Goal: Transaction & Acquisition: Purchase product/service

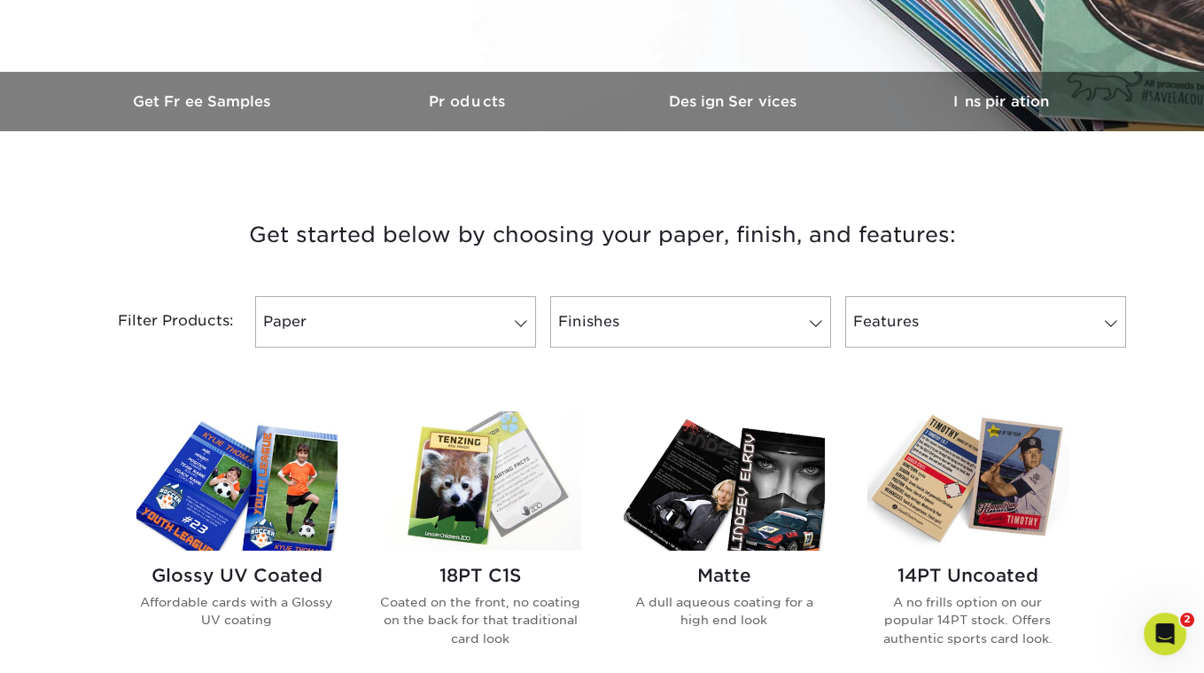
scroll to position [580, 0]
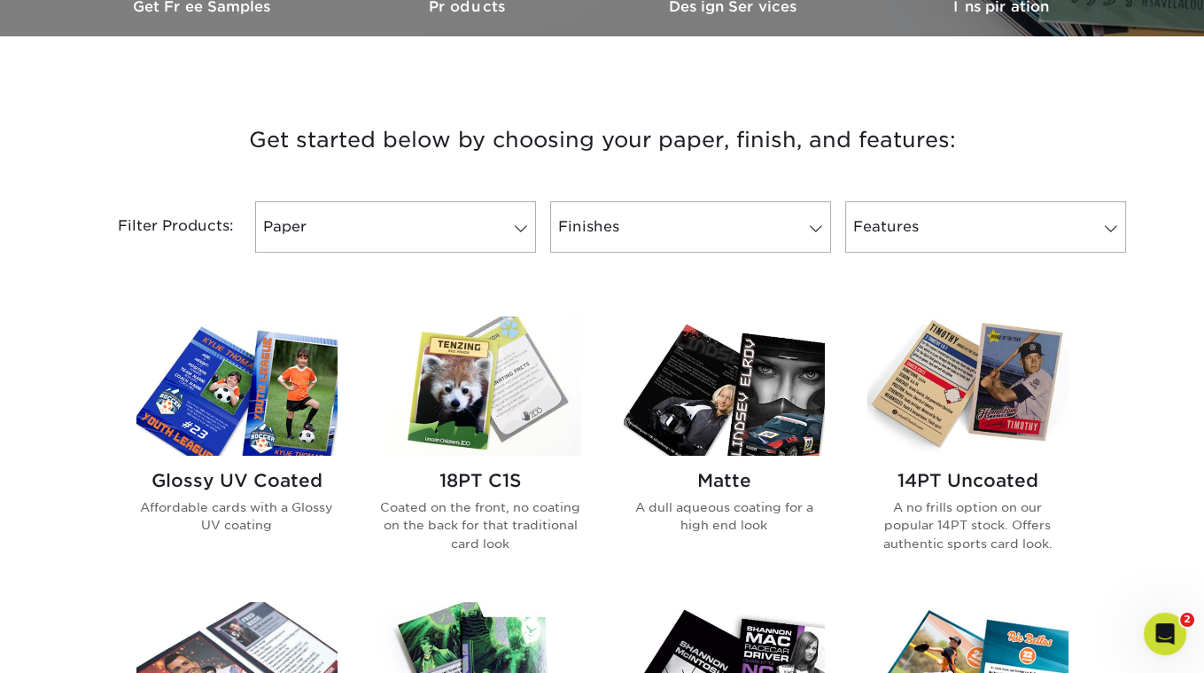
click at [484, 385] on img at bounding box center [480, 385] width 201 height 139
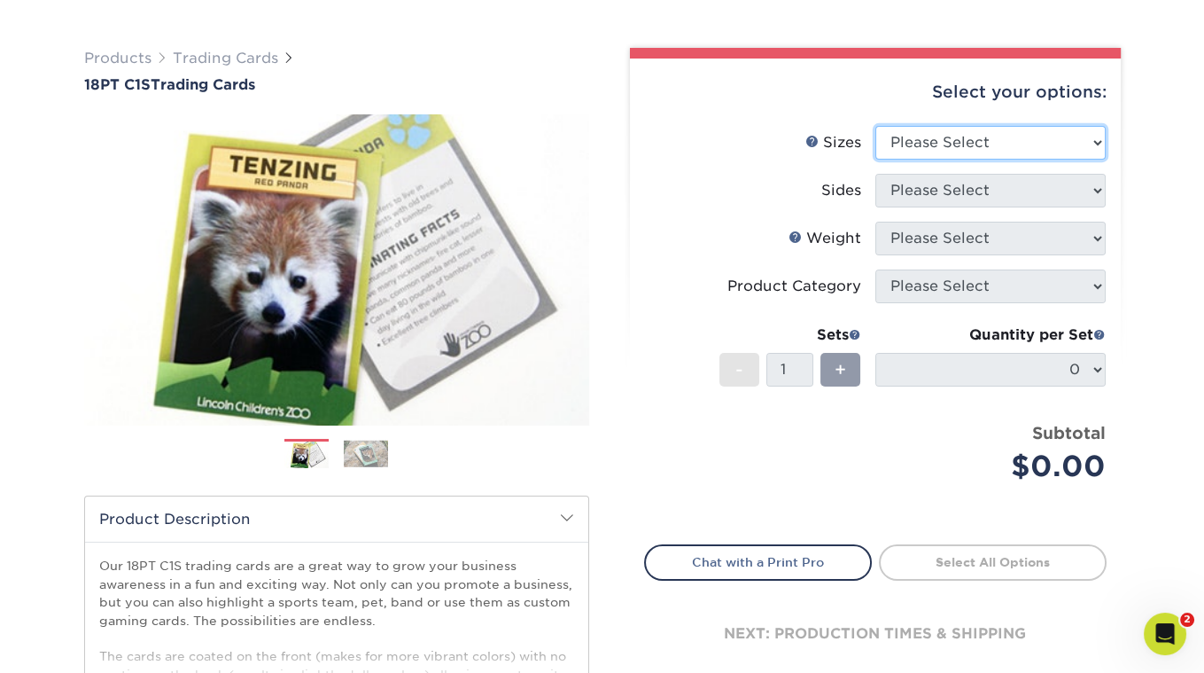
click at [922, 144] on select "Please Select 2.5" x 3.5"" at bounding box center [991, 143] width 230 height 34
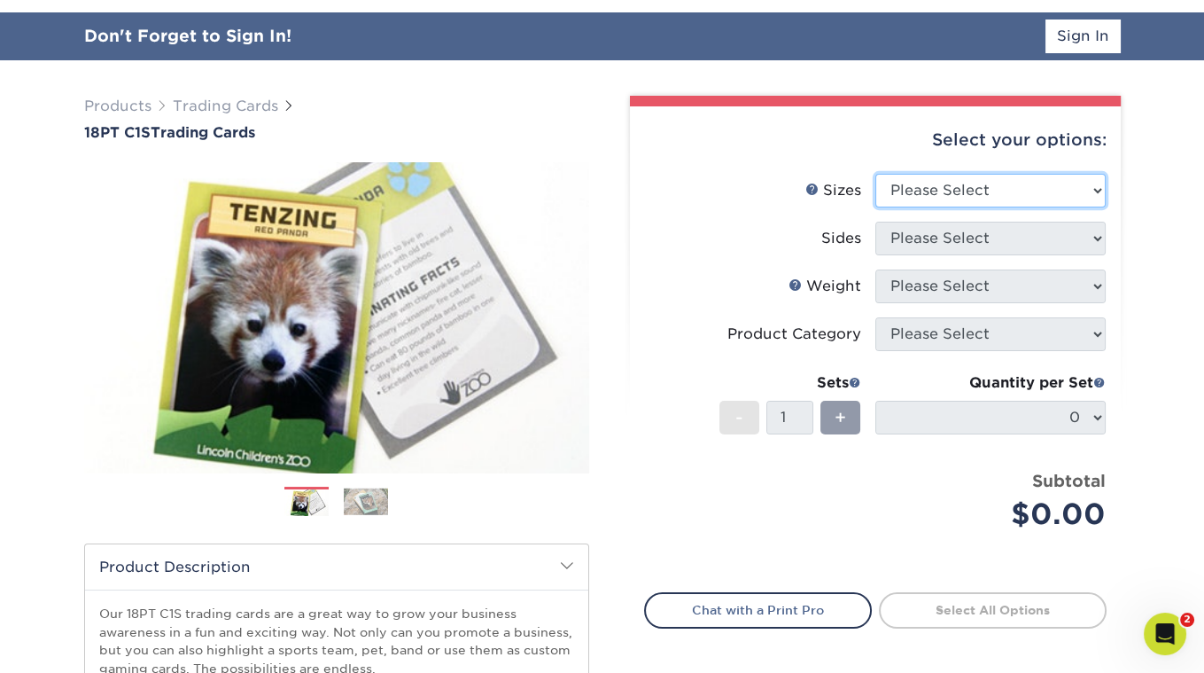
select select "2.50x3.50"
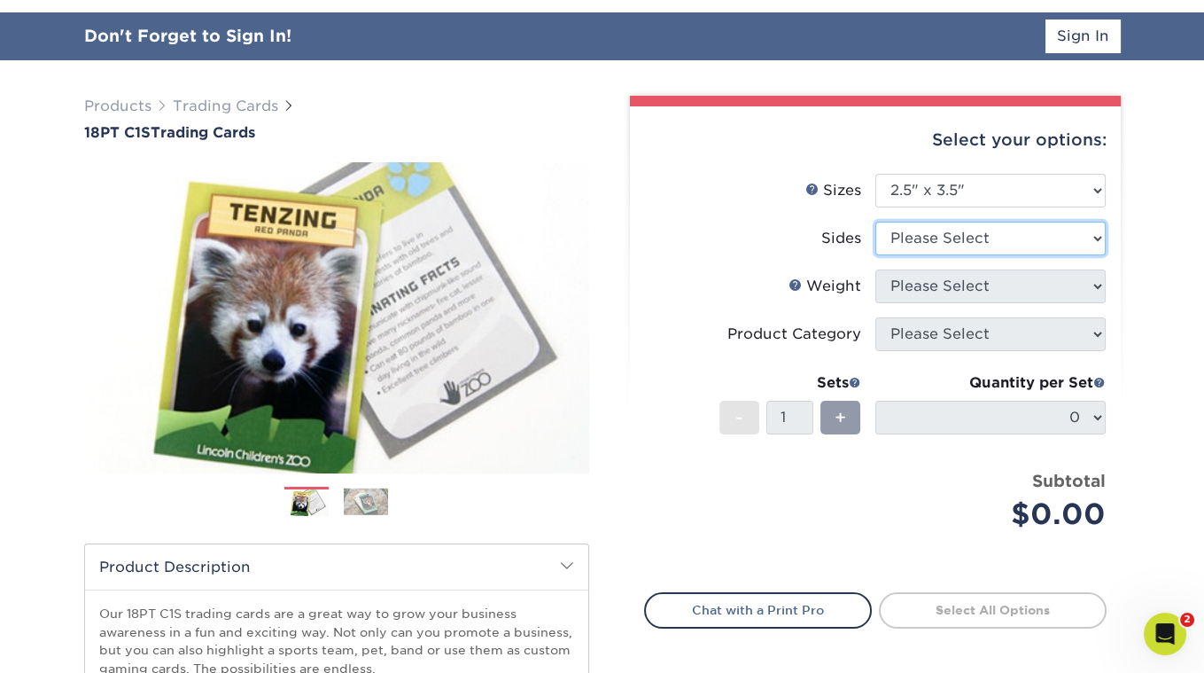
click at [924, 243] on select "Please Select Print Both Sides Print Front Only" at bounding box center [991, 239] width 230 height 34
select select "13abbda7-1d64-4f25-8bb2-c179b224825d"
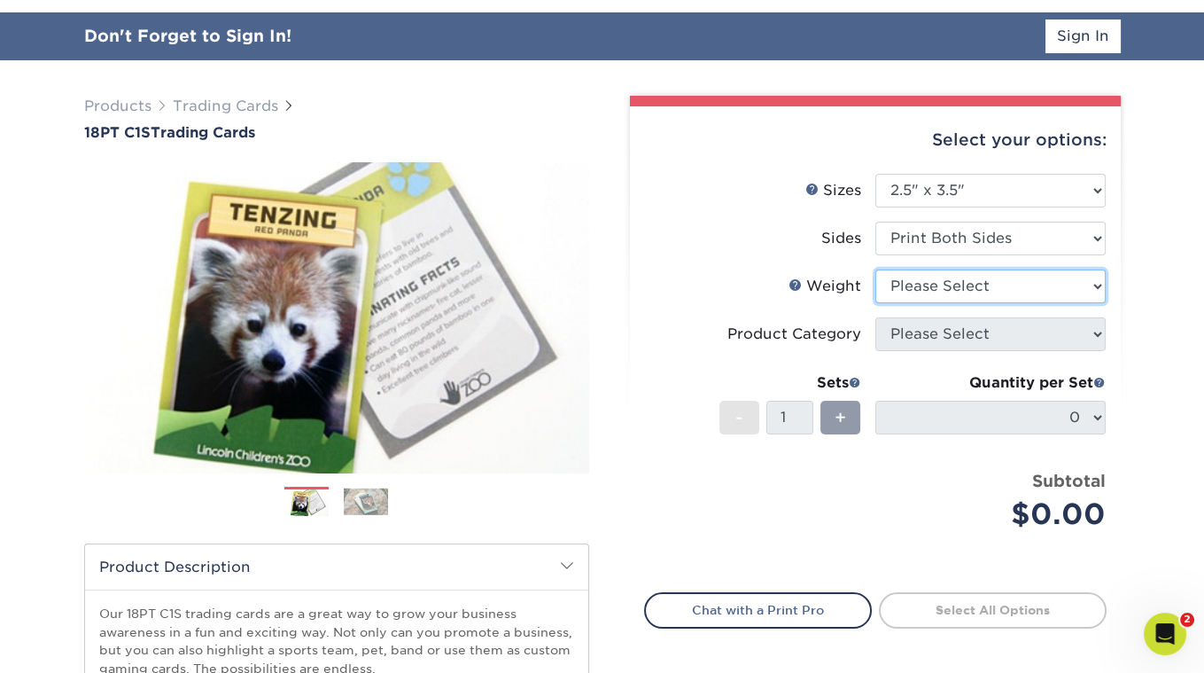
click at [938, 293] on select "Please Select 18PT C1S" at bounding box center [991, 286] width 230 height 34
select select "18PTC1S"
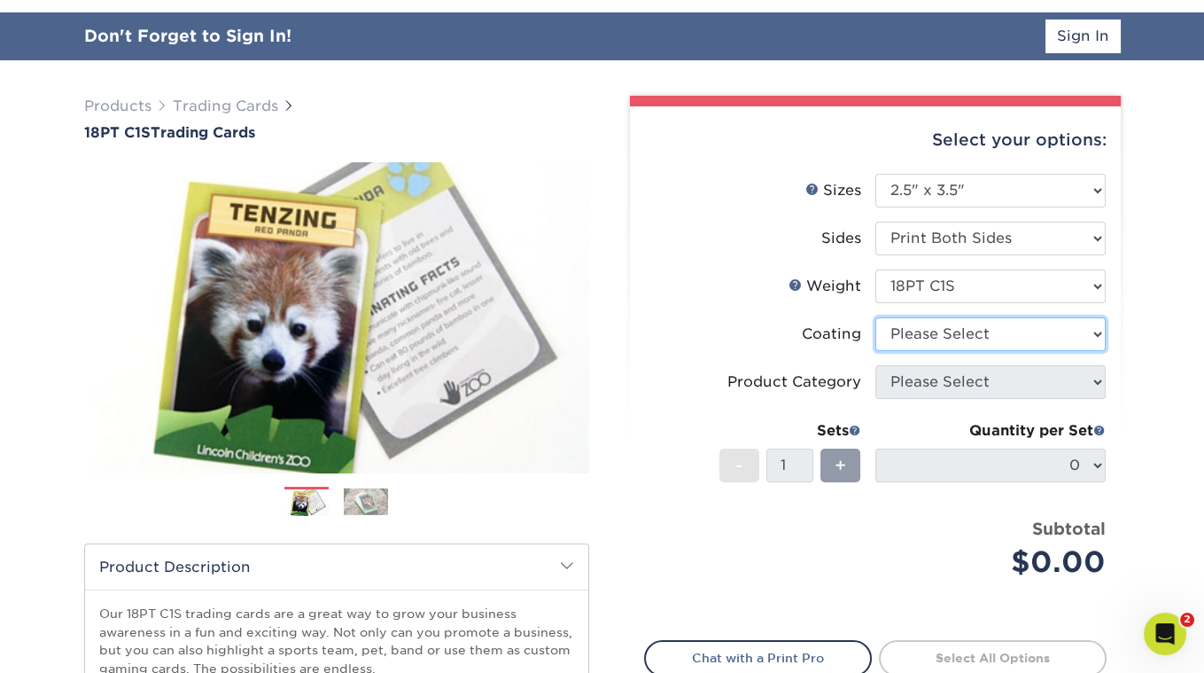
click at [925, 341] on select at bounding box center [991, 334] width 230 height 34
select select "1e8116af-acfc-44b1-83dc-8181aa338834"
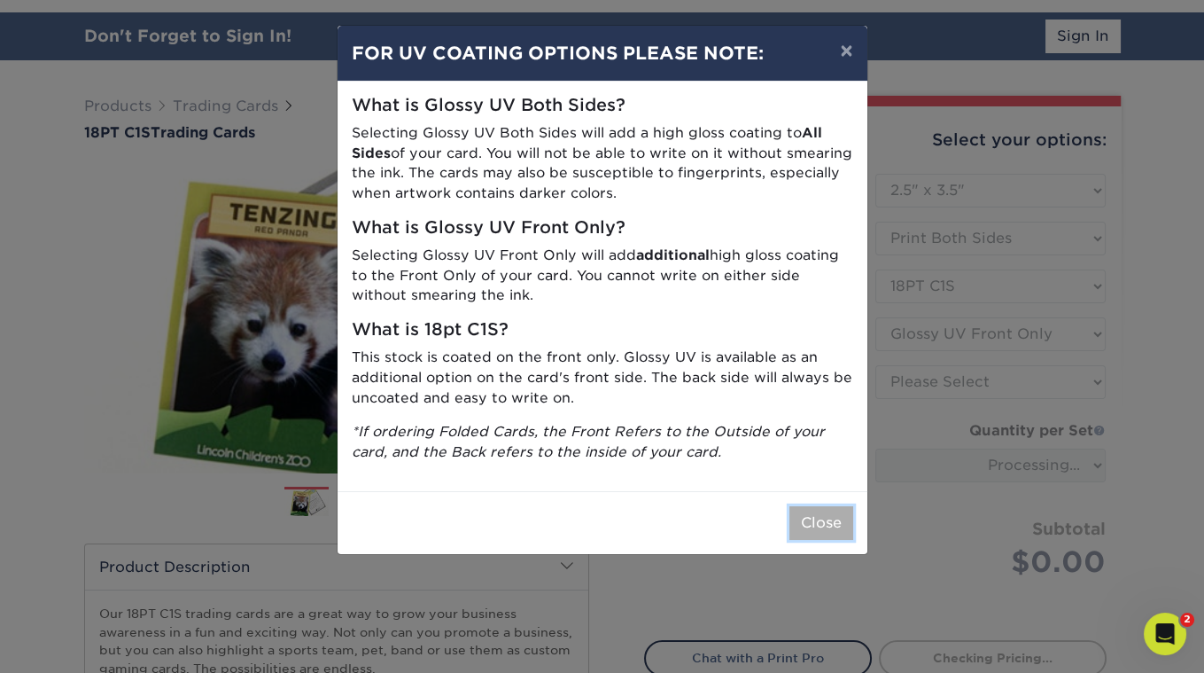
click at [829, 518] on button "Close" at bounding box center [822, 523] width 64 height 34
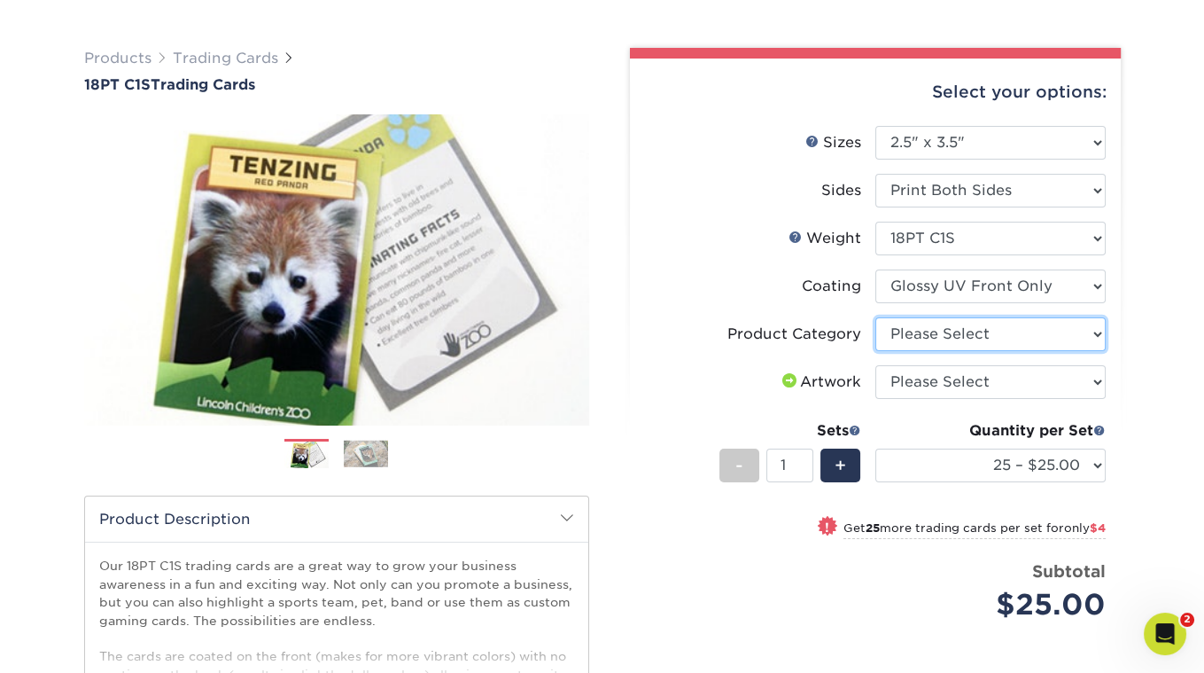
click at [1000, 334] on select "Please Select Trading Cards" at bounding box center [991, 334] width 230 height 34
select select "c2f9bce9-36c2-409d-b101-c29d9d031e18"
click at [959, 378] on select "Please Select I will upload files I need a design - $100" at bounding box center [991, 382] width 230 height 34
select select "upload"
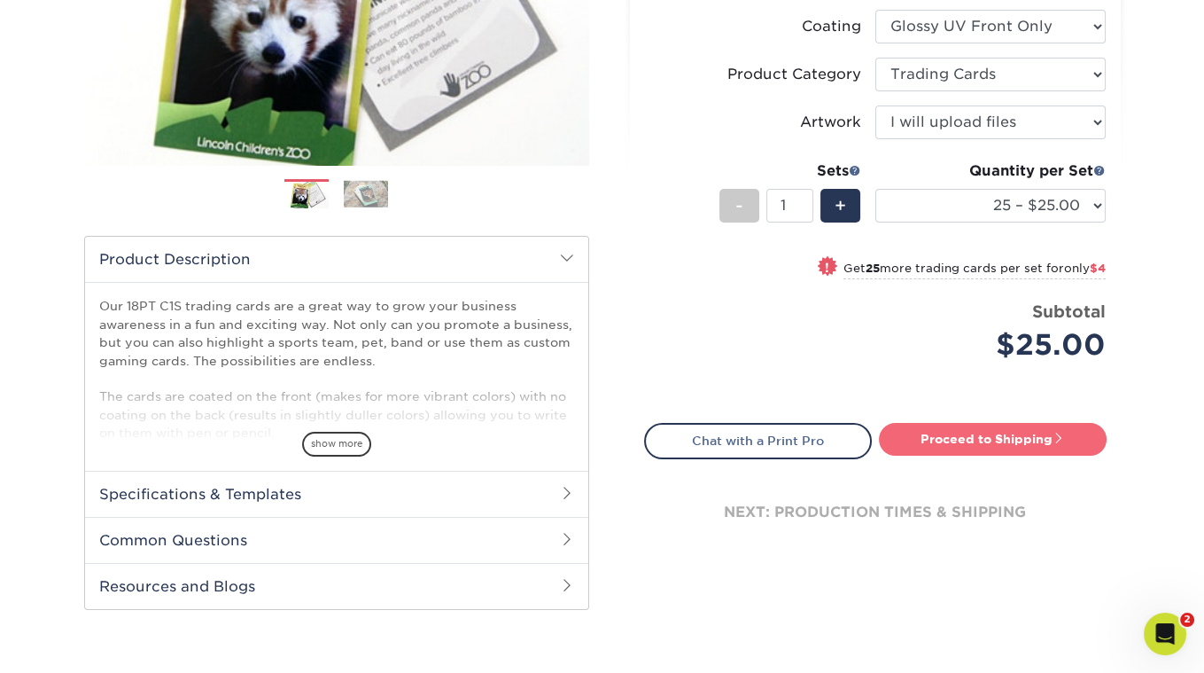
click at [949, 440] on link "Proceed to Shipping" at bounding box center [993, 439] width 228 height 32
type input "Set 1"
select select "08588386-0599-420e-8c79-4535039915a0"
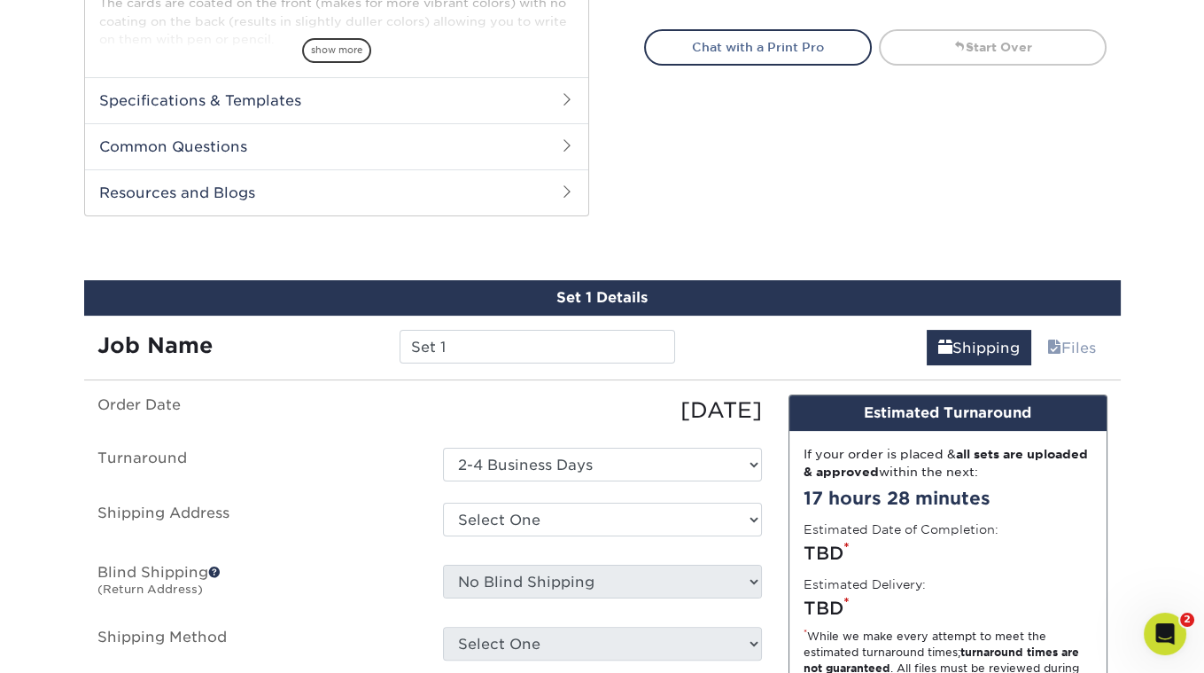
scroll to position [880, 0]
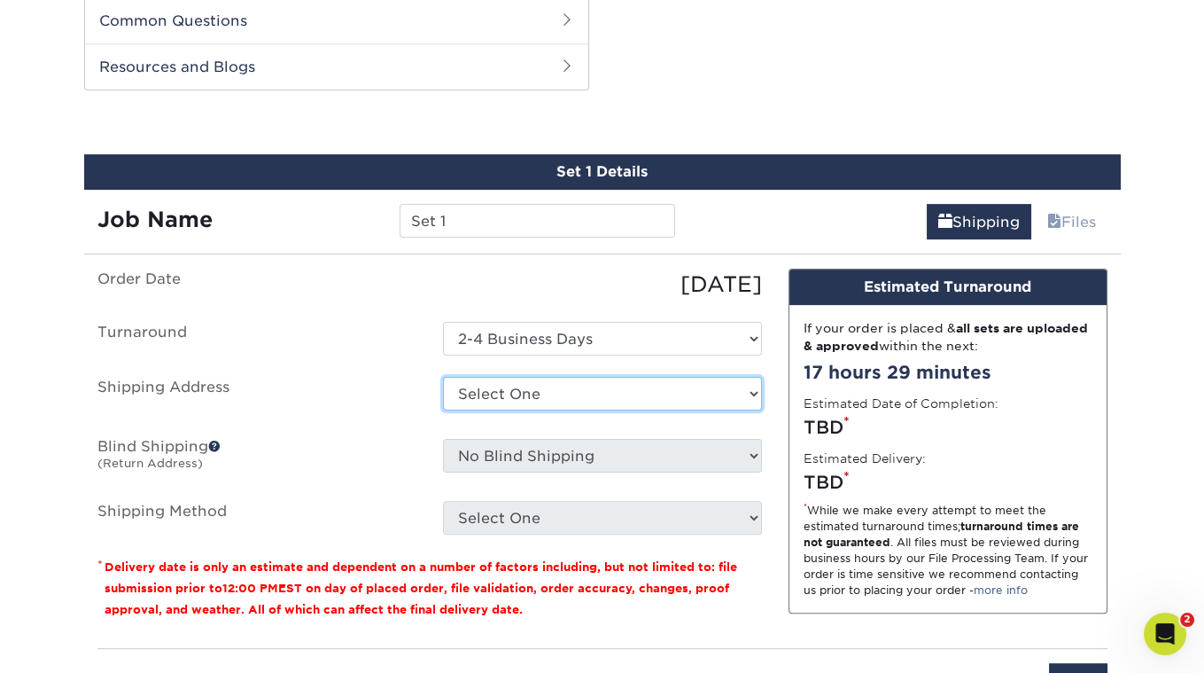
click at [616, 388] on select "Select One + Add New Address - Login" at bounding box center [602, 394] width 319 height 34
select select "newaddress"
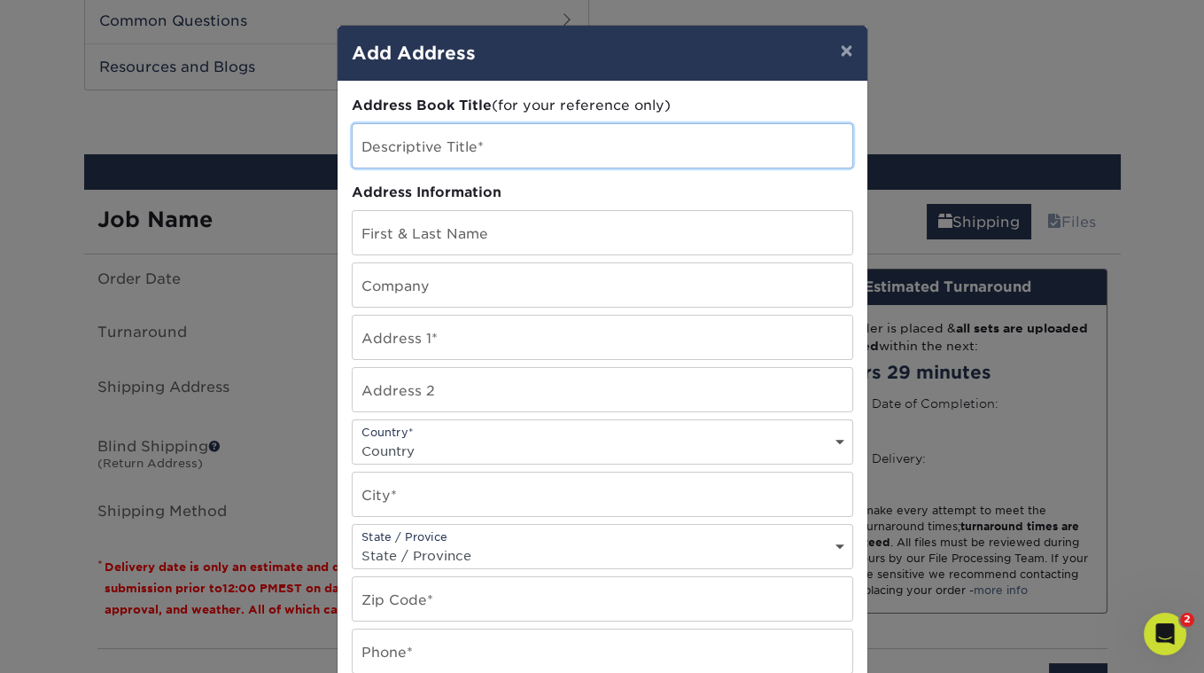
click at [456, 138] on input "text" at bounding box center [603, 145] width 500 height 43
type input "[PERSON_NAME] The Cat Presents"
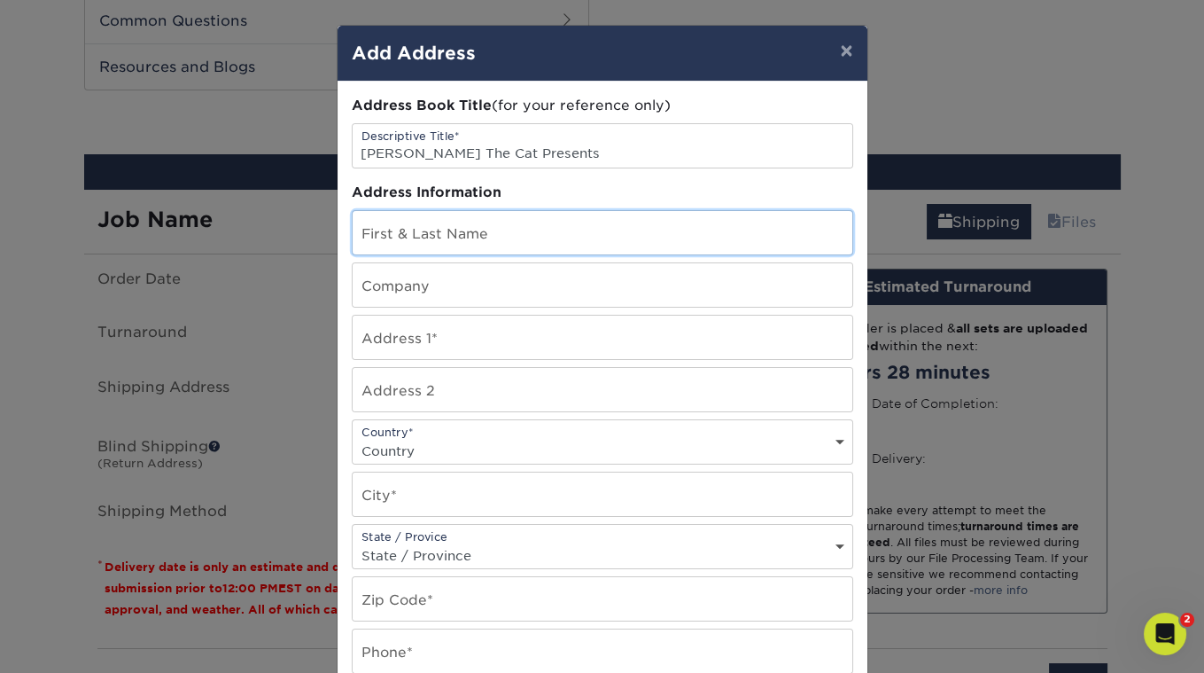
click at [466, 215] on input "text" at bounding box center [603, 232] width 500 height 43
type input "[PERSON_NAME]"
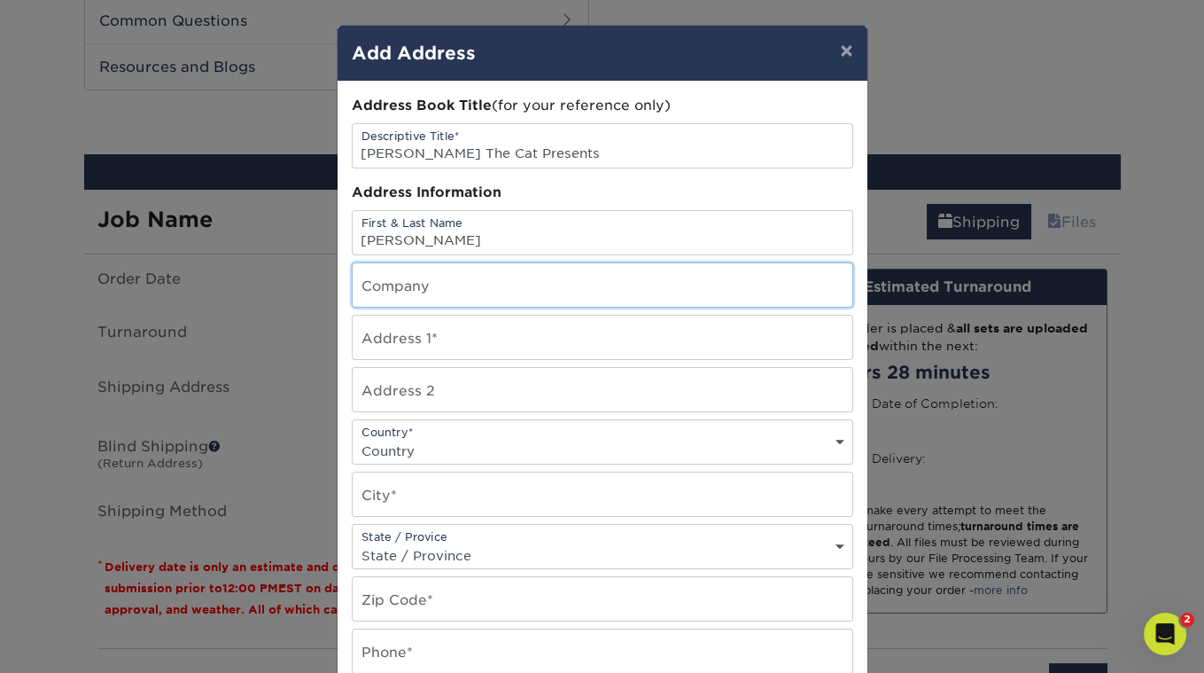
type input "[PERSON_NAME] The Cat Presents"
type input "[STREET_ADDRESS]"
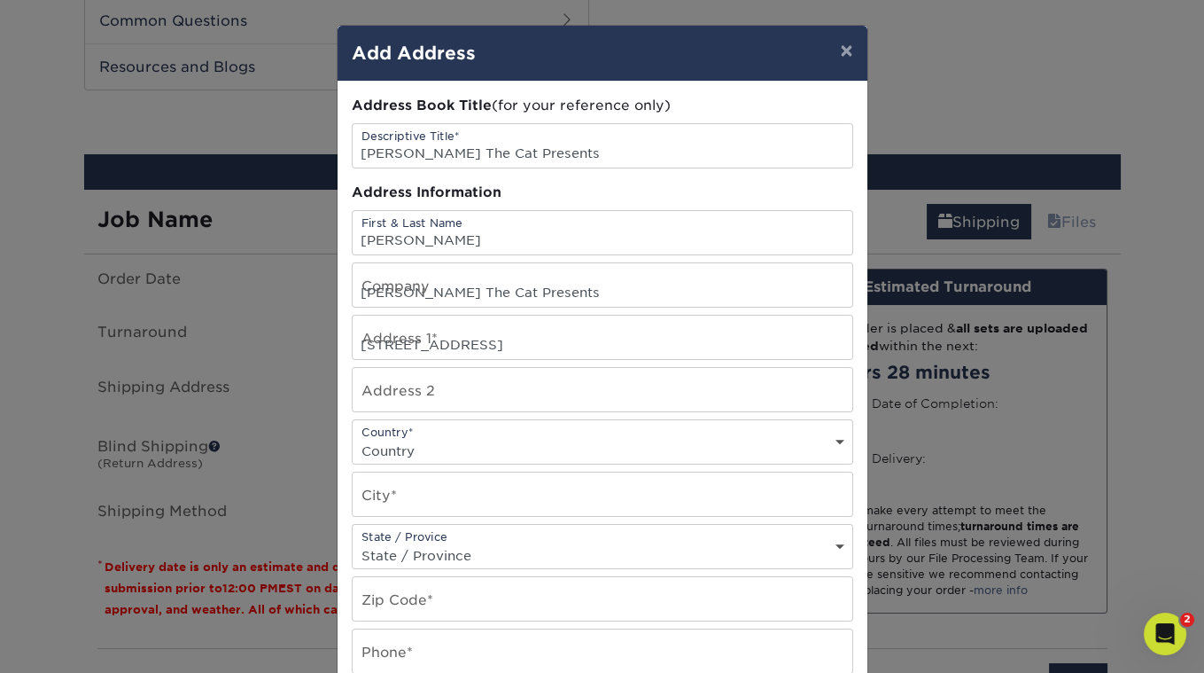
select select "US"
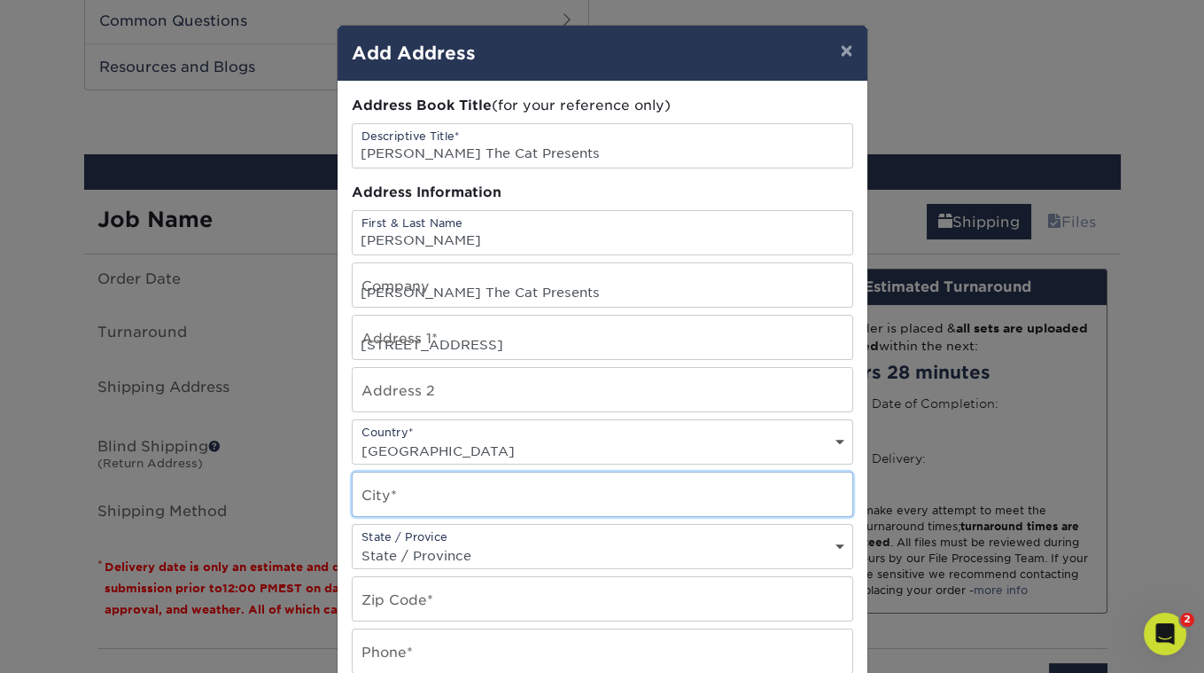
type input "[GEOGRAPHIC_DATA]"
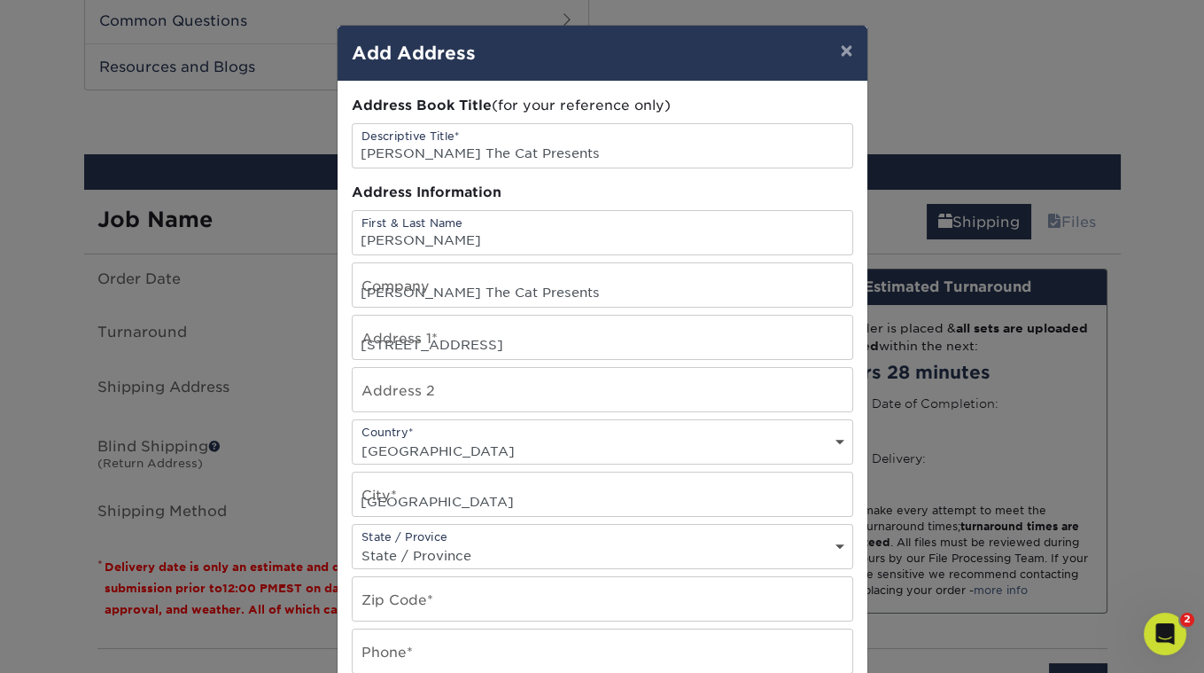
select select "CA"
type input "90042-2438"
type input "3236836711"
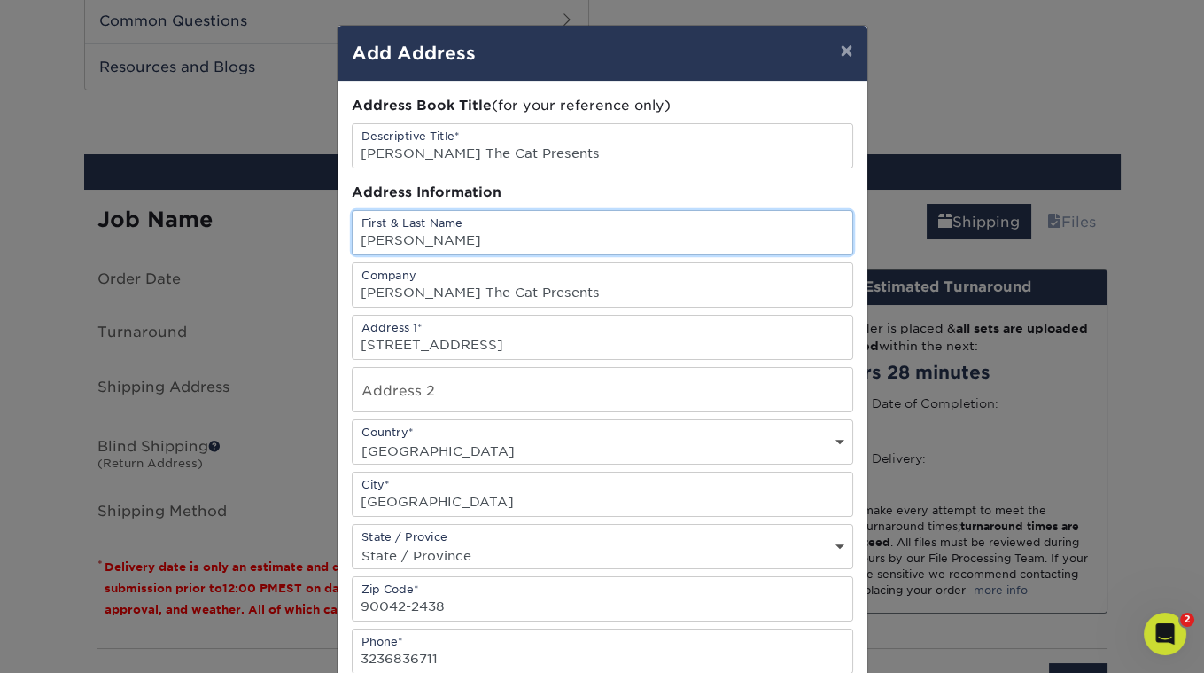
scroll to position [280, 0]
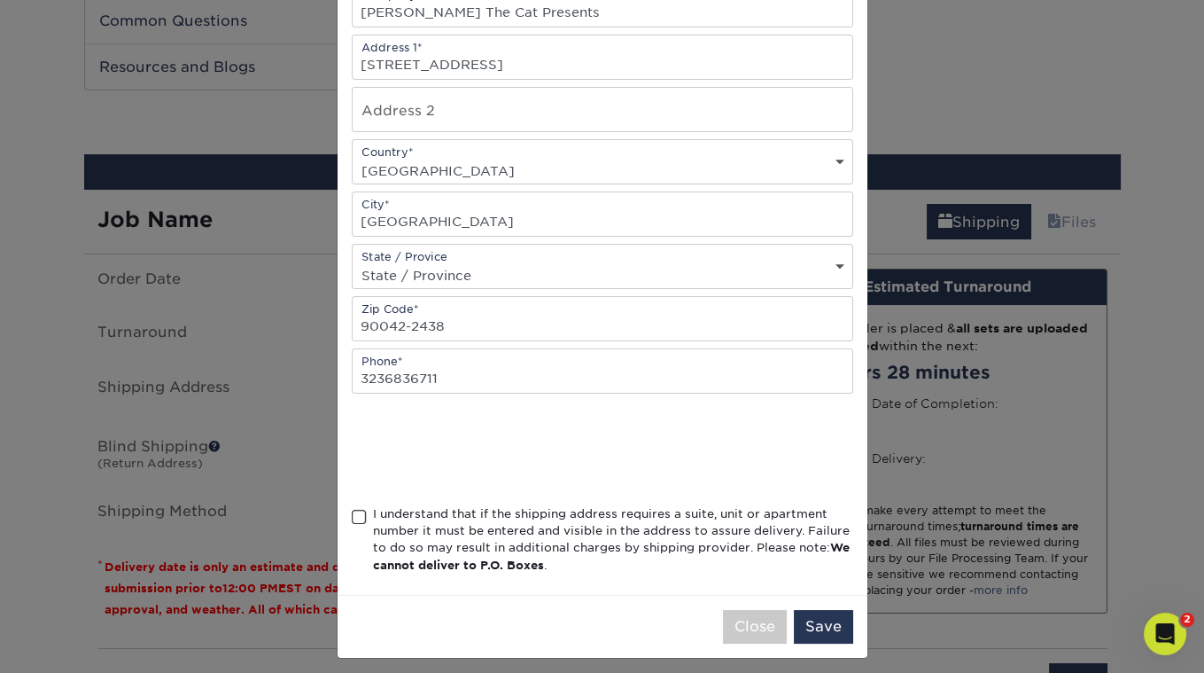
click at [358, 509] on span at bounding box center [359, 517] width 15 height 17
click at [0, 0] on input "I understand that if the shipping address requires a suite, unit or apartment n…" at bounding box center [0, 0] width 0 height 0
click at [824, 621] on button "Save" at bounding box center [823, 627] width 59 height 34
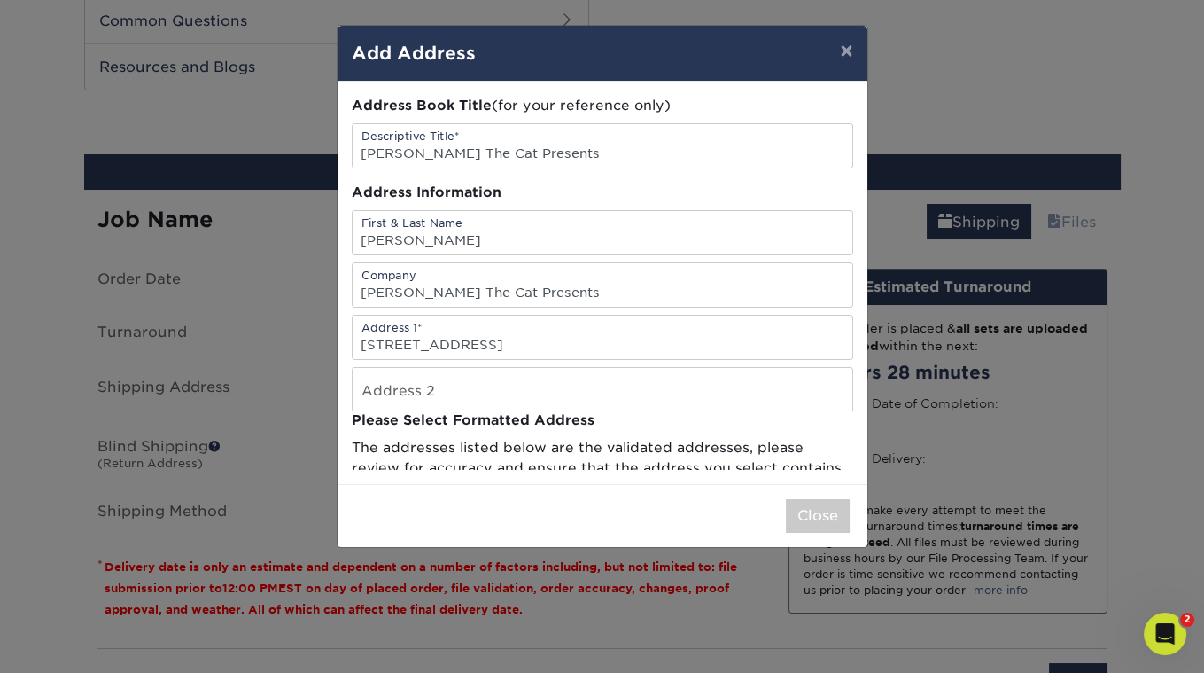
scroll to position [0, 0]
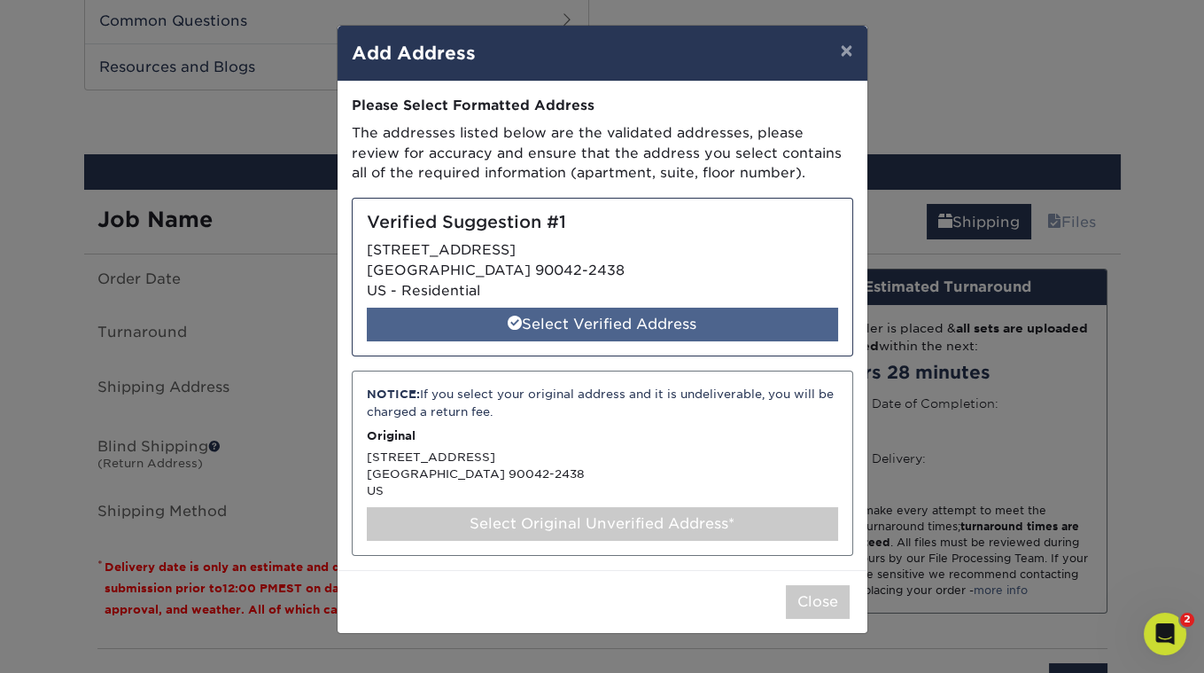
click at [697, 311] on div "Select Verified Address" at bounding box center [602, 324] width 471 height 34
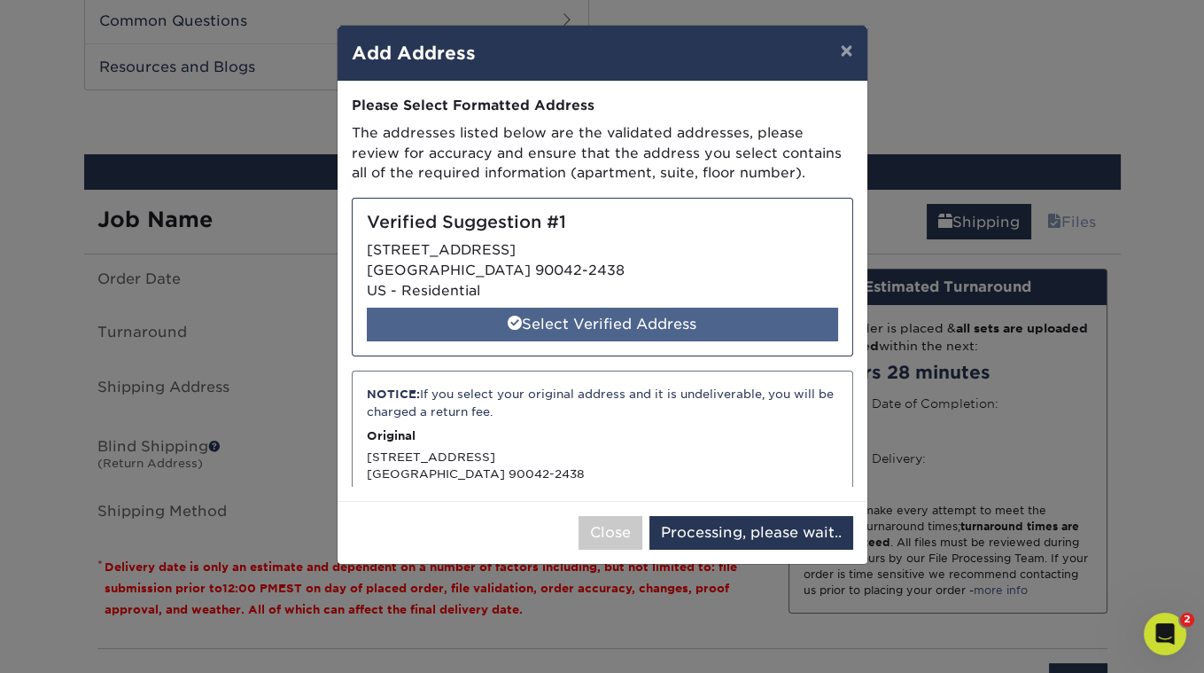
select select "285245"
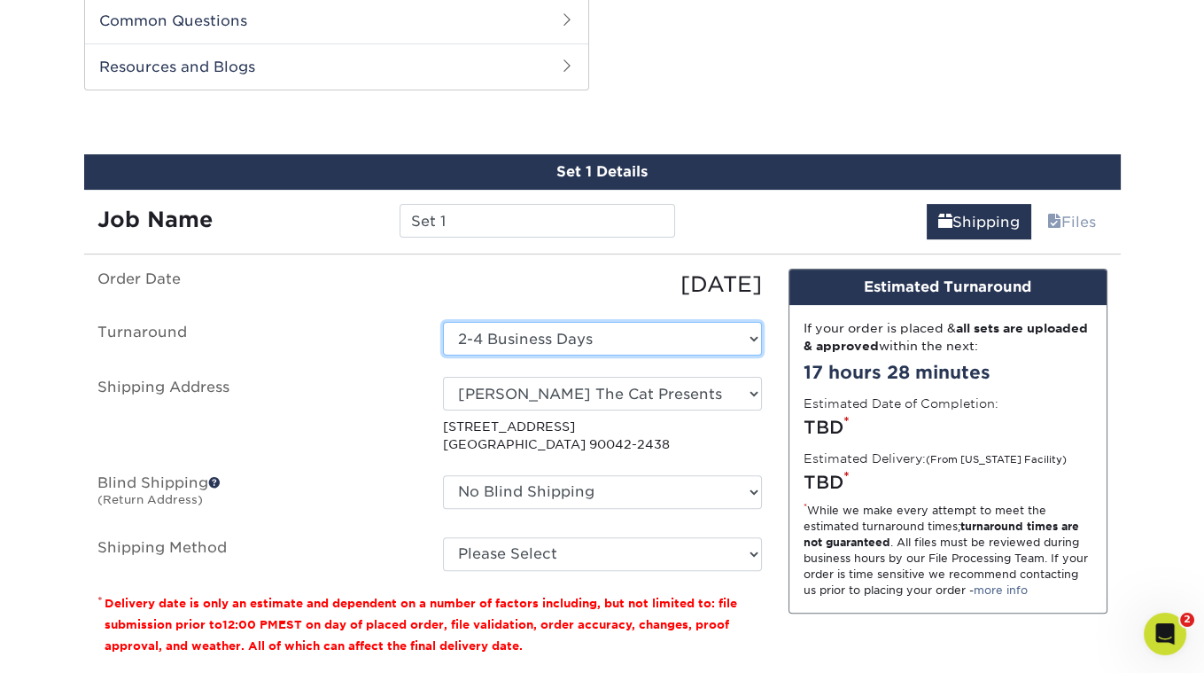
click at [560, 339] on select "Select One 2-4 Business Days" at bounding box center [602, 339] width 319 height 34
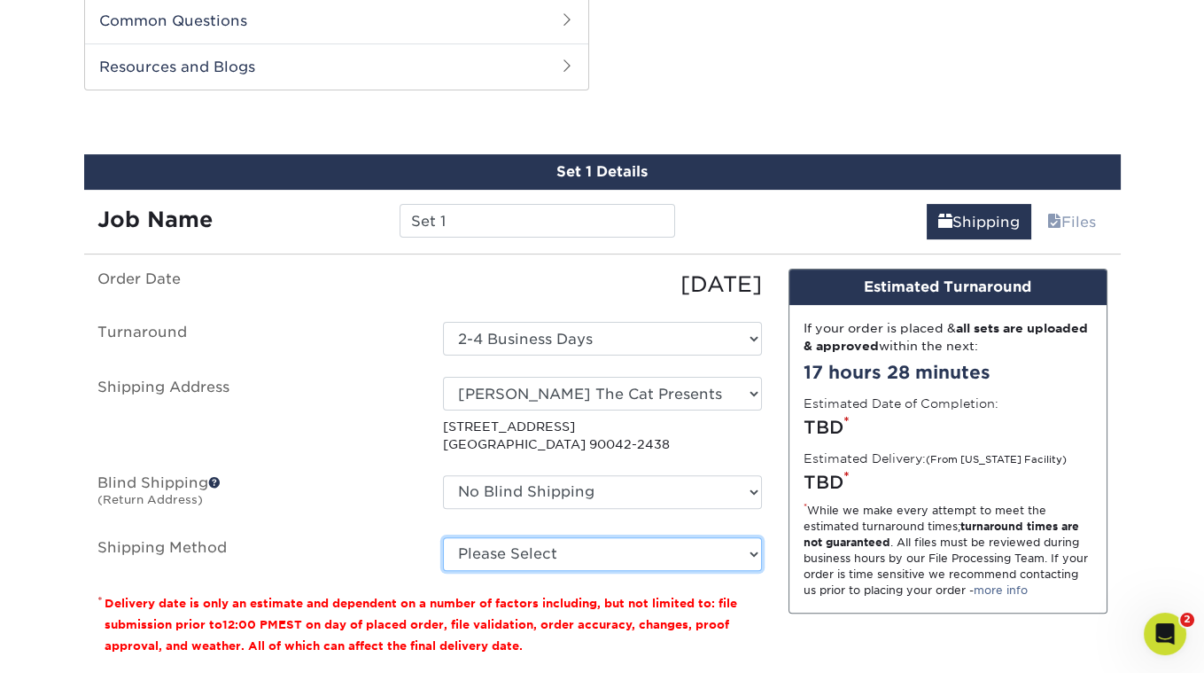
click at [520, 546] on select "Please Select Ground Shipping (+$23.28) 3 Day Shipping Service (+$29.99) 2 Day …" at bounding box center [602, 554] width 319 height 34
select select "03"
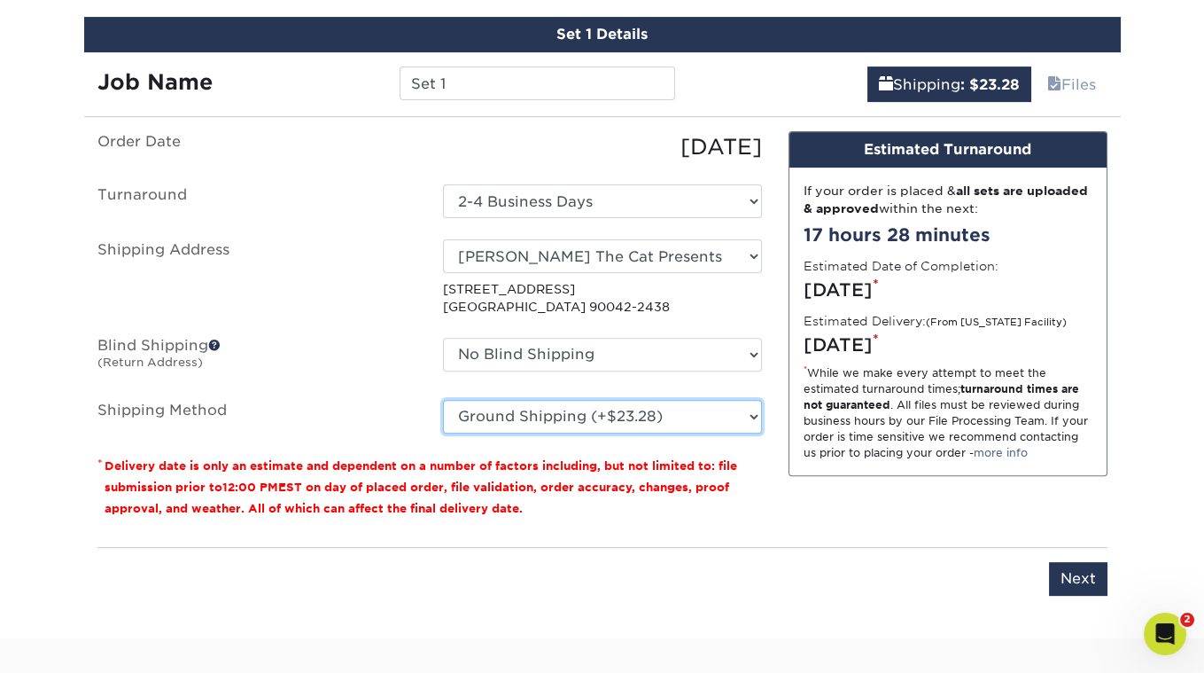
scroll to position [1050, 0]
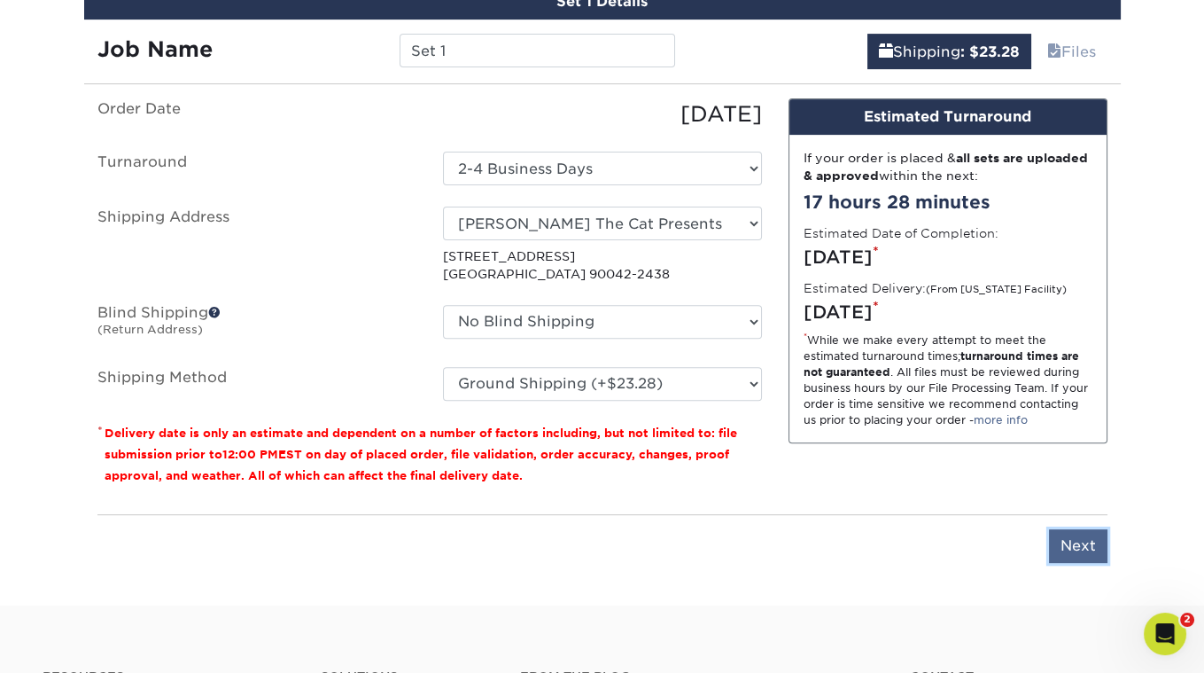
click at [1091, 543] on input "Next" at bounding box center [1078, 546] width 58 height 34
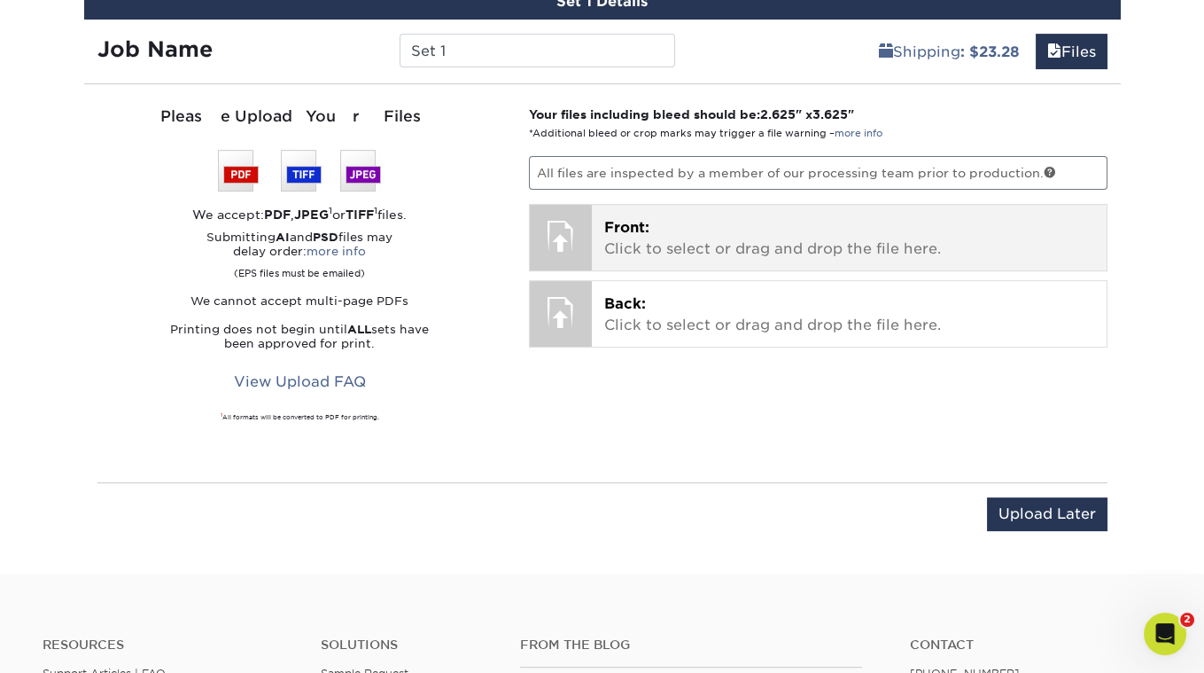
click at [624, 224] on span "Front:" at bounding box center [626, 227] width 45 height 17
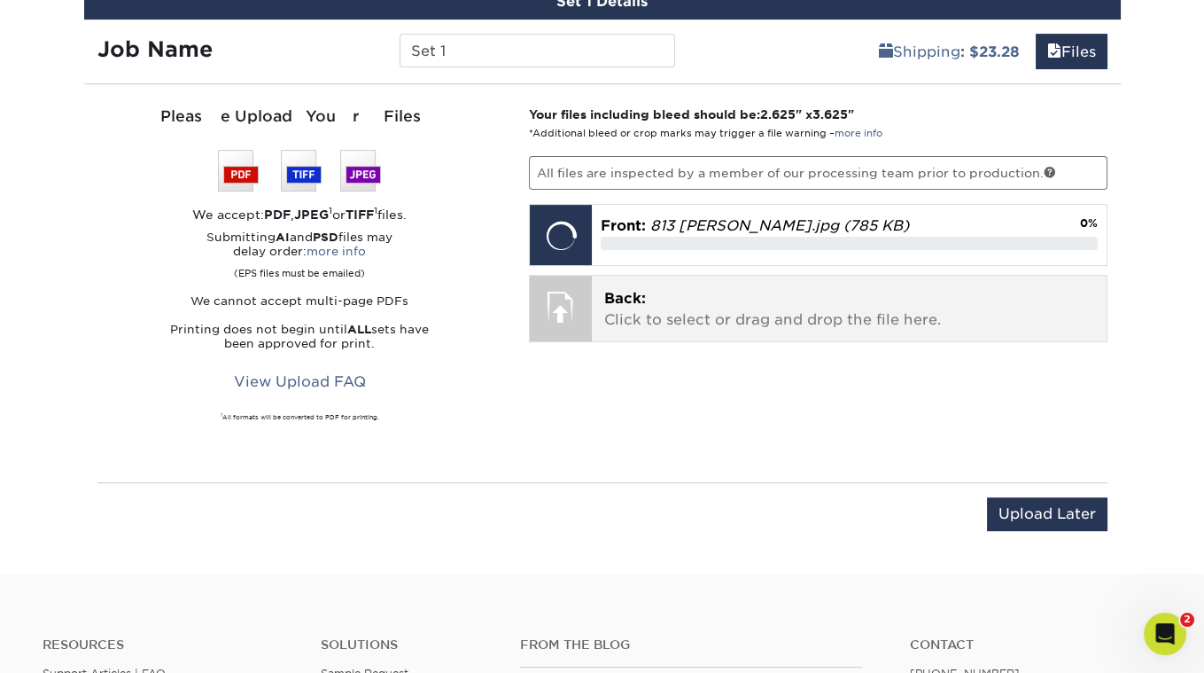
click at [573, 295] on div at bounding box center [561, 307] width 62 height 62
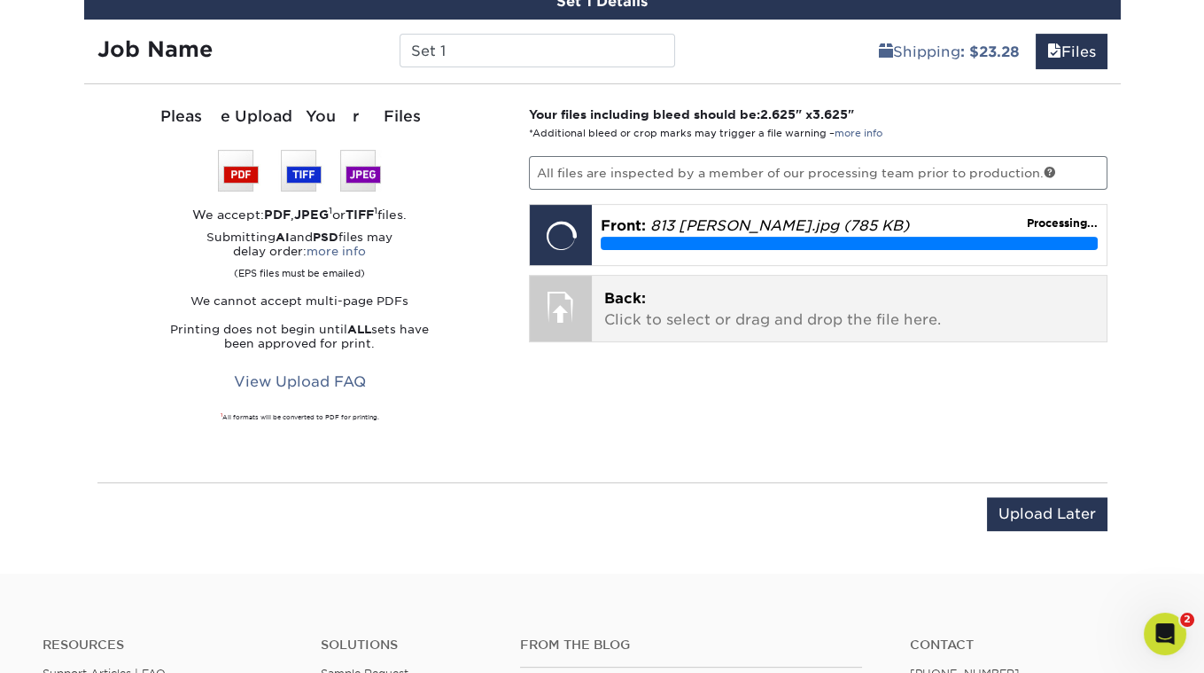
click at [545, 307] on div at bounding box center [561, 307] width 62 height 62
click at [619, 297] on span "Back:" at bounding box center [625, 298] width 42 height 17
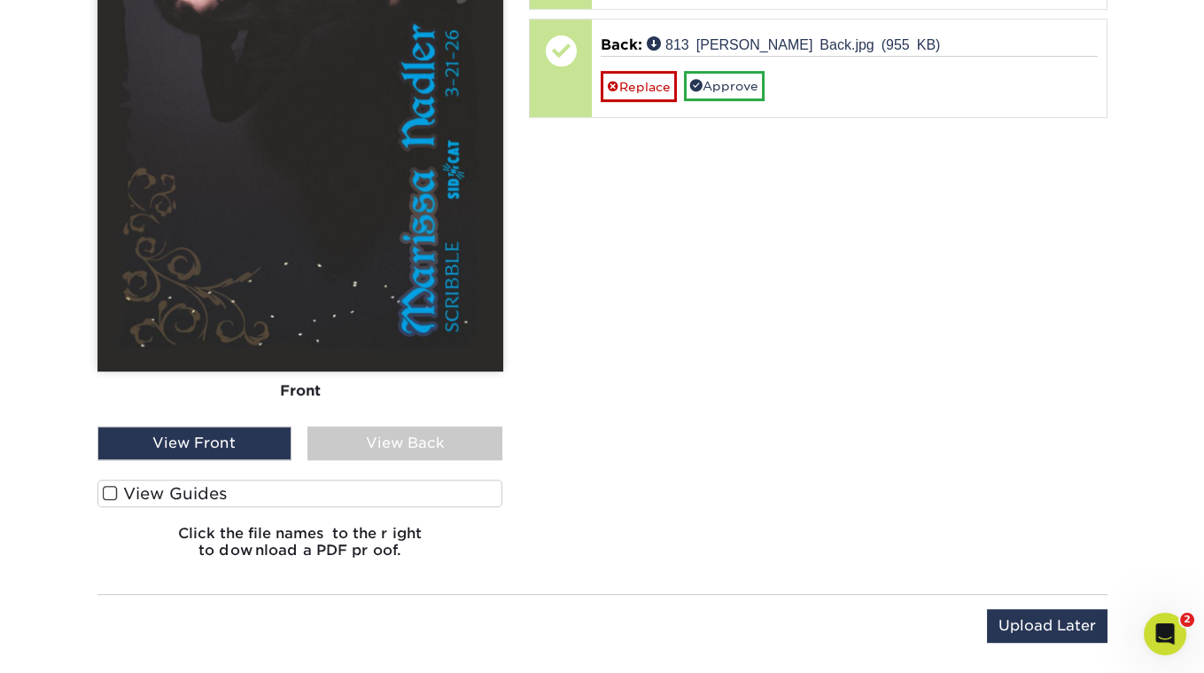
scroll to position [1542, 0]
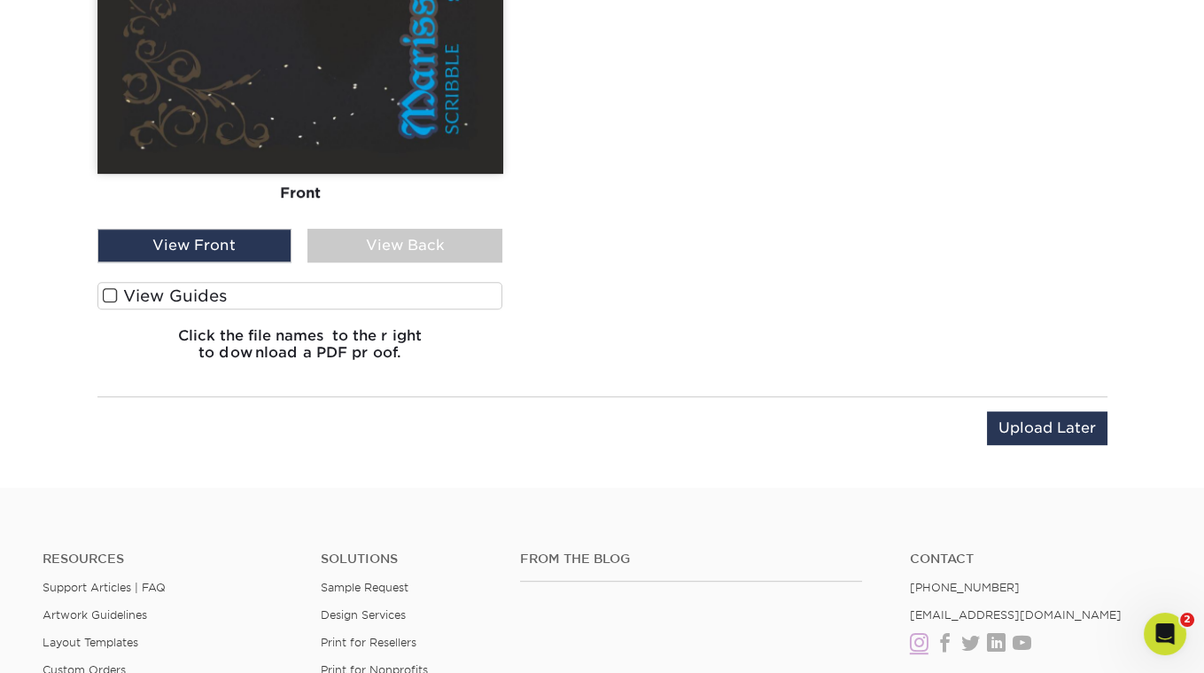
click at [113, 290] on span at bounding box center [110, 295] width 15 height 17
click at [0, 0] on input "View Guides" at bounding box center [0, 0] width 0 height 0
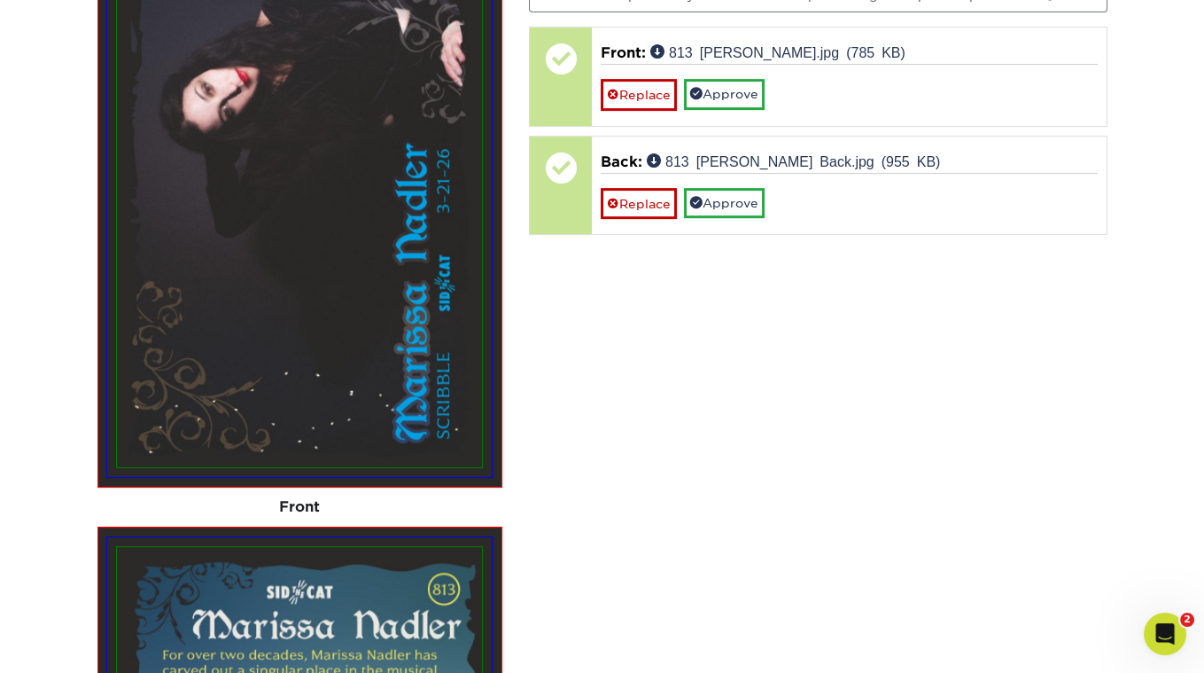
scroll to position [1114, 0]
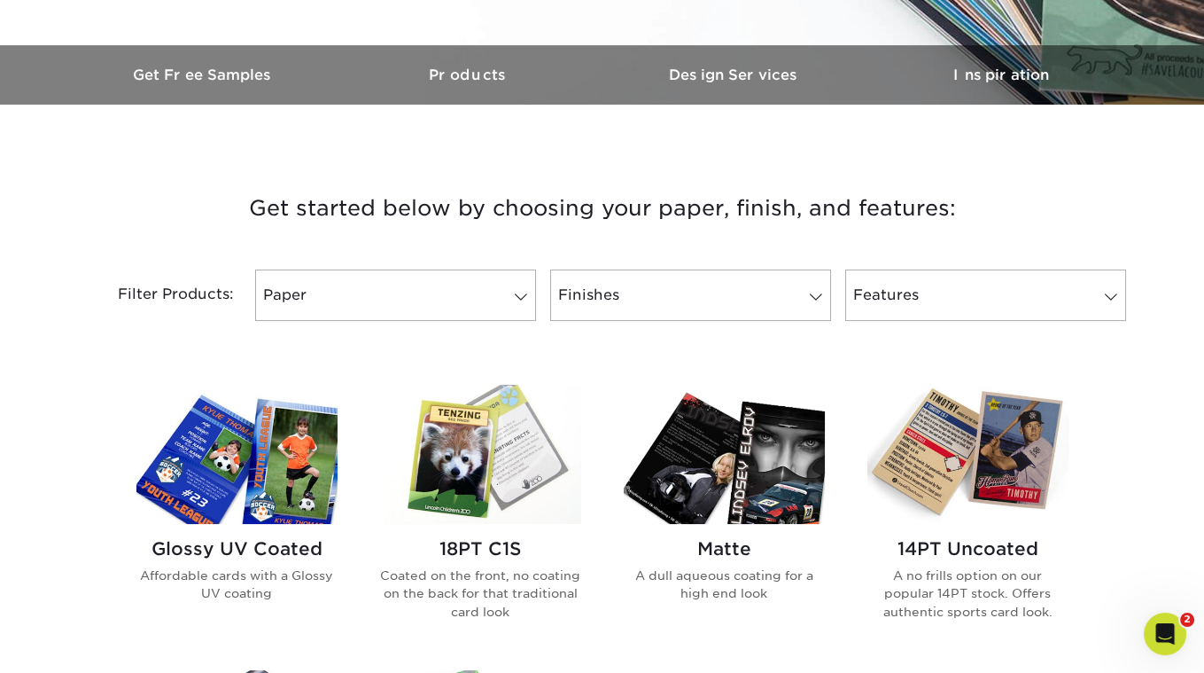
scroll to position [814, 0]
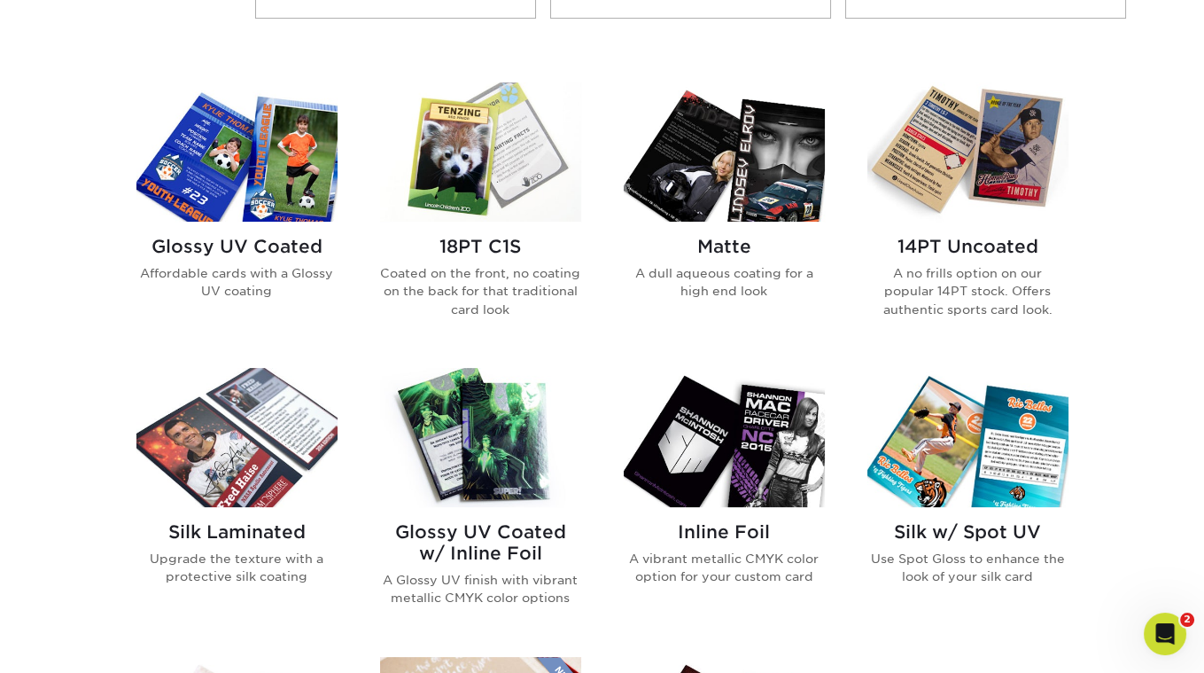
click at [493, 178] on img at bounding box center [480, 151] width 201 height 139
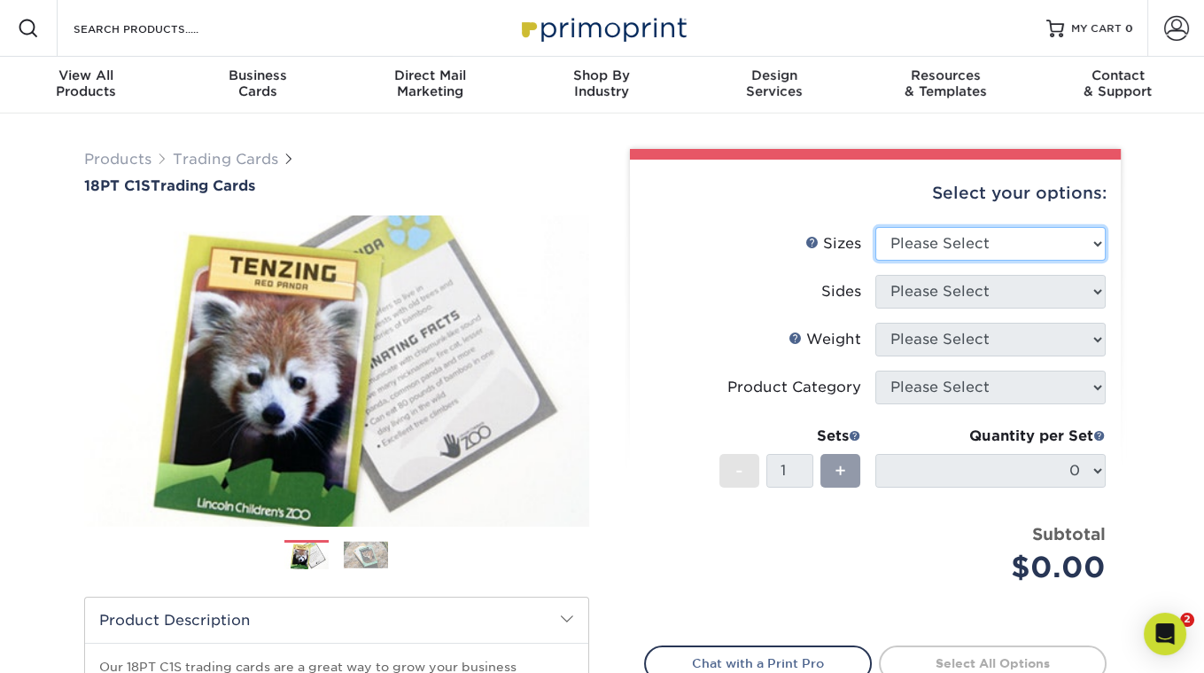
click at [961, 249] on select "Please Select 2.5" x 3.5"" at bounding box center [991, 244] width 230 height 34
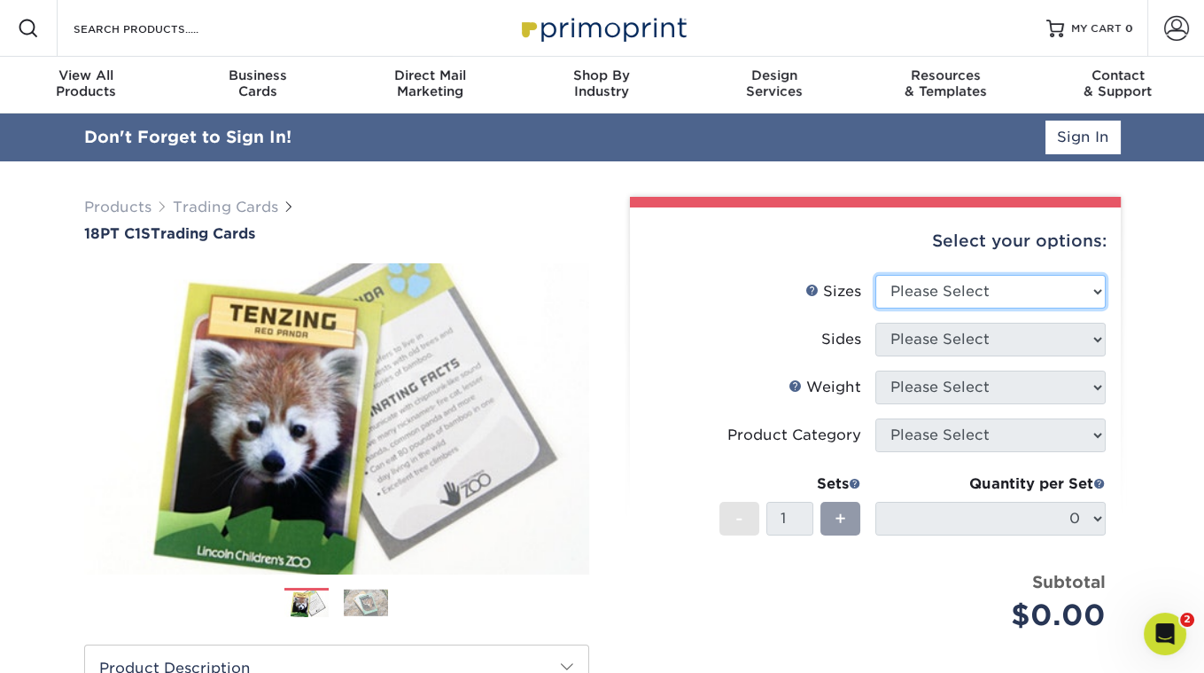
select select "2.50x3.50"
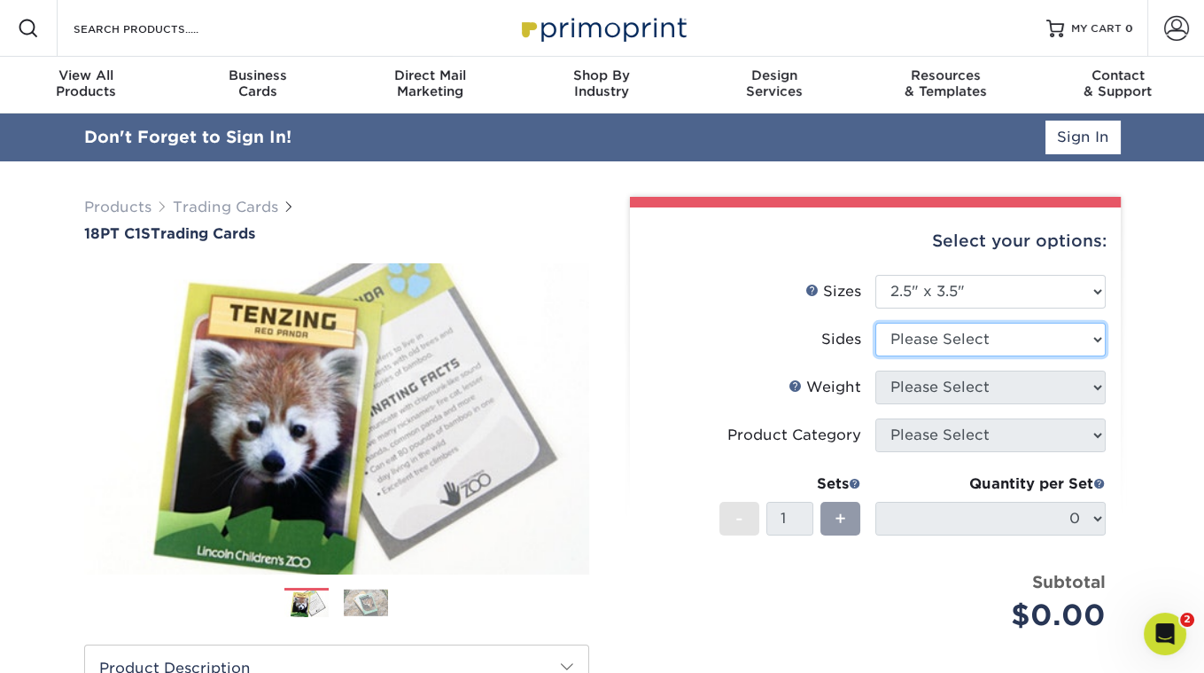
click at [905, 334] on select "Please Select Print Both Sides Print Front Only" at bounding box center [991, 340] width 230 height 34
select select "13abbda7-1d64-4f25-8bb2-c179b224825d"
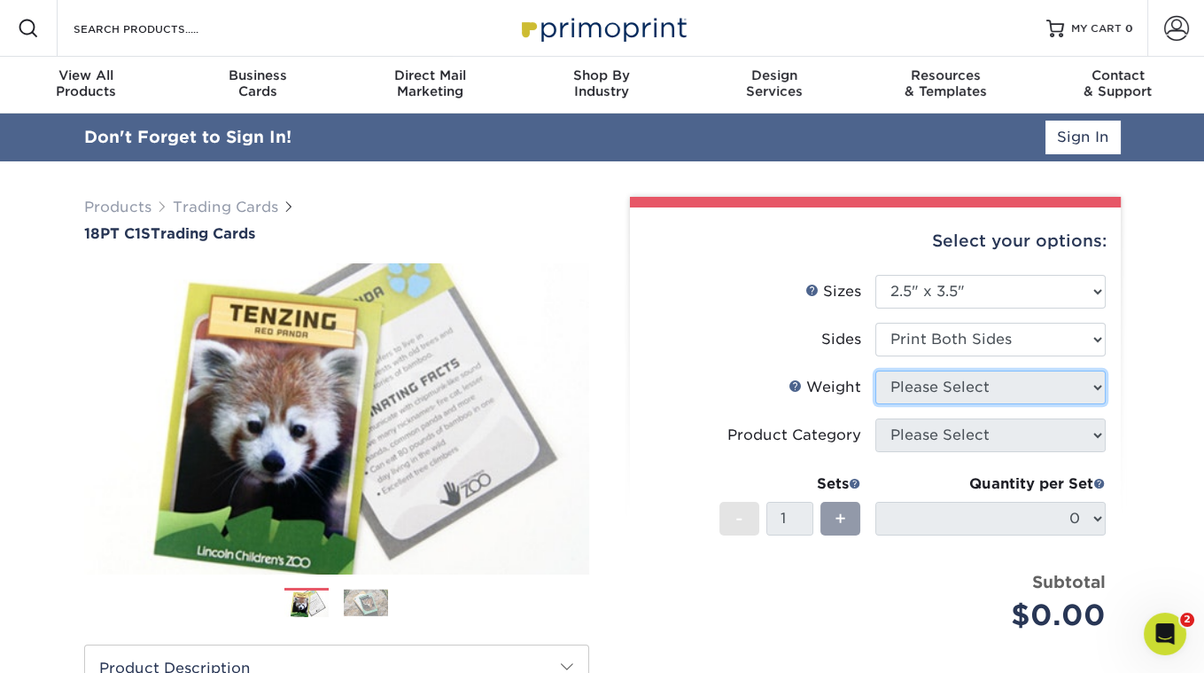
click at [897, 390] on select "Please Select" at bounding box center [991, 387] width 230 height 34
select select "18PTC1S"
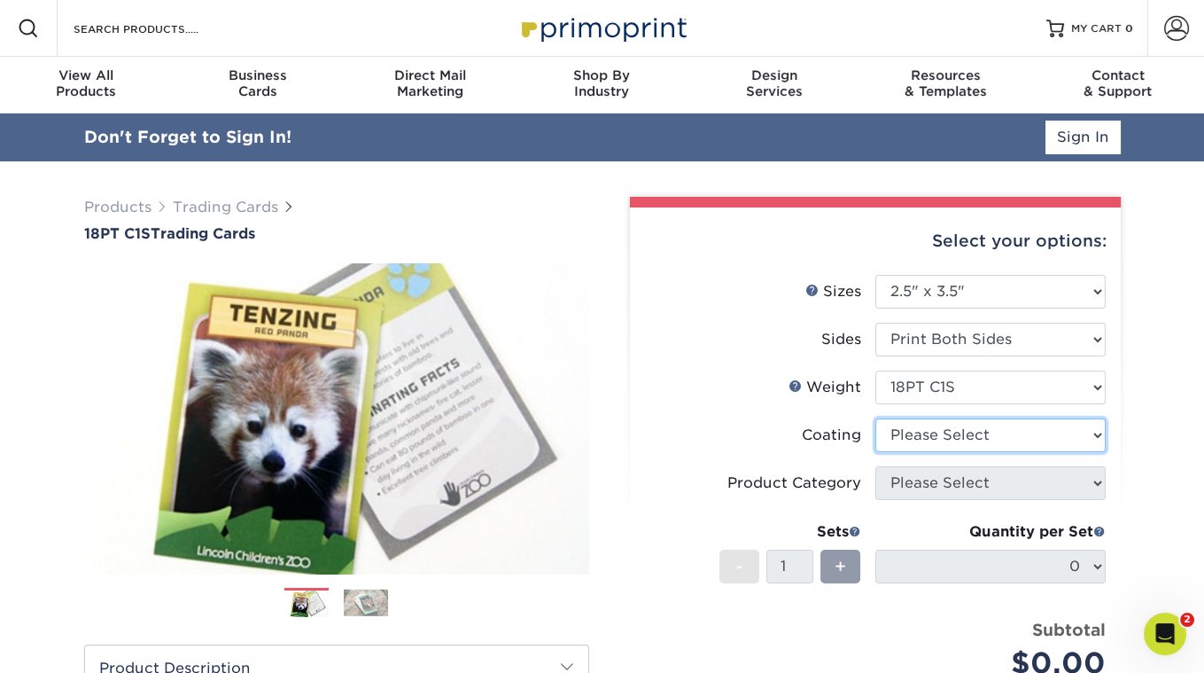
click at [900, 435] on select at bounding box center [991, 435] width 230 height 34
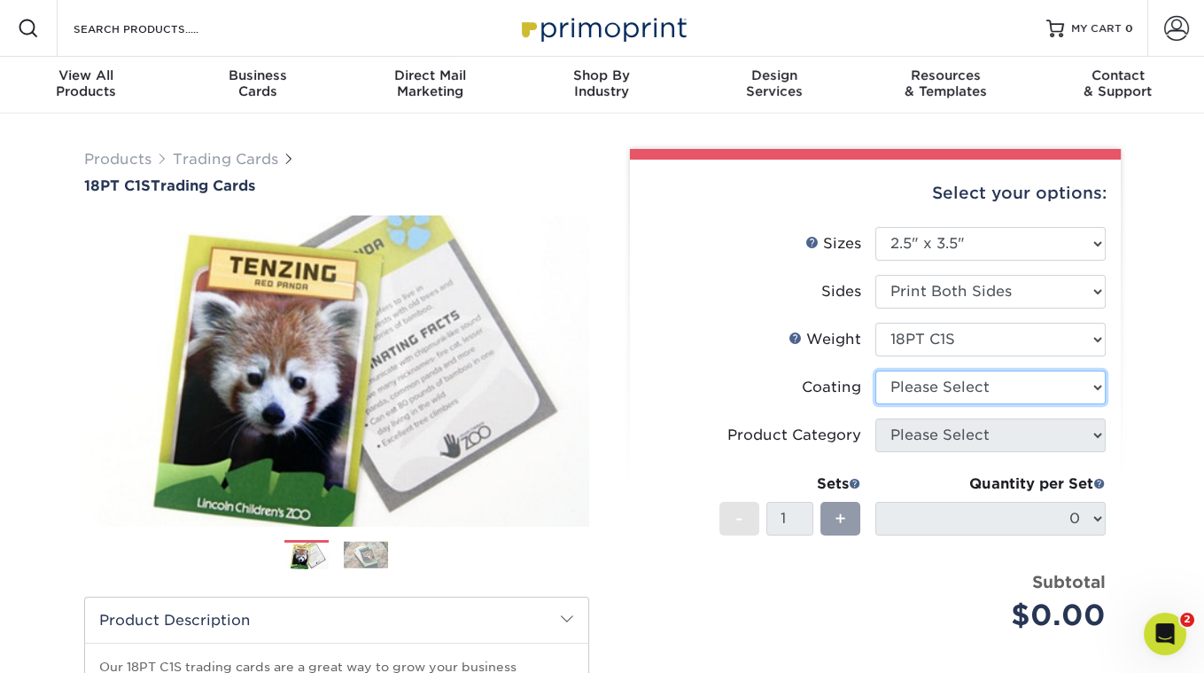
select select "1e8116af-acfc-44b1-83dc-8181aa338834"
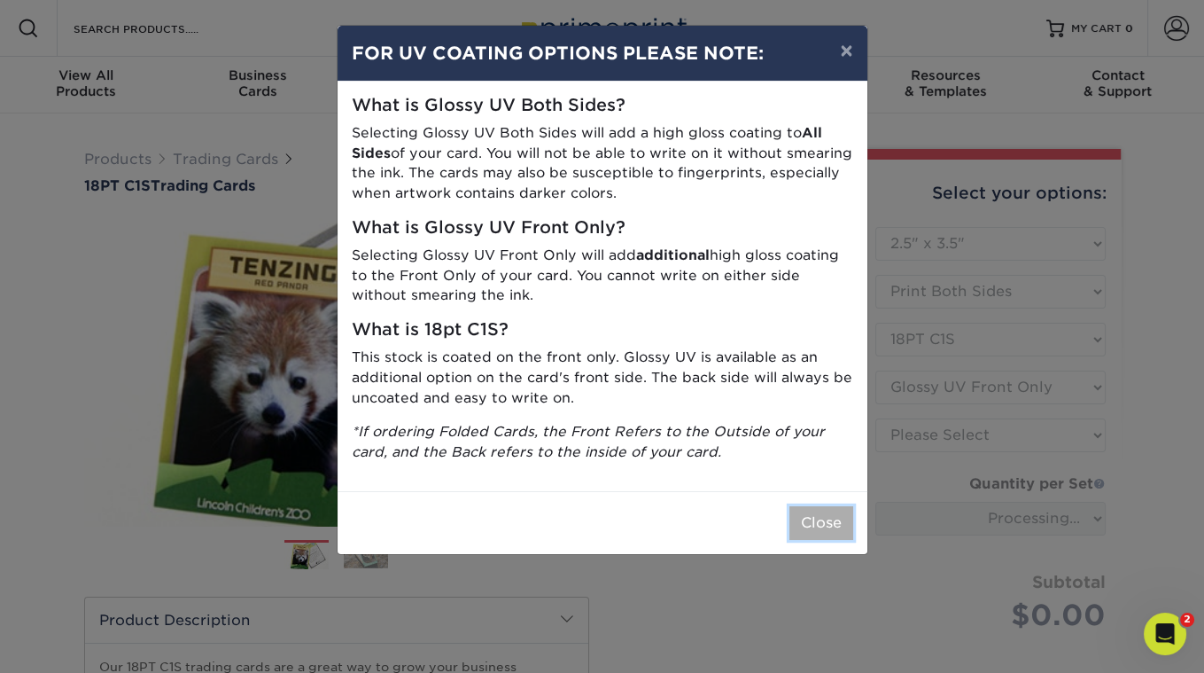
click at [799, 517] on button "Close" at bounding box center [822, 523] width 64 height 34
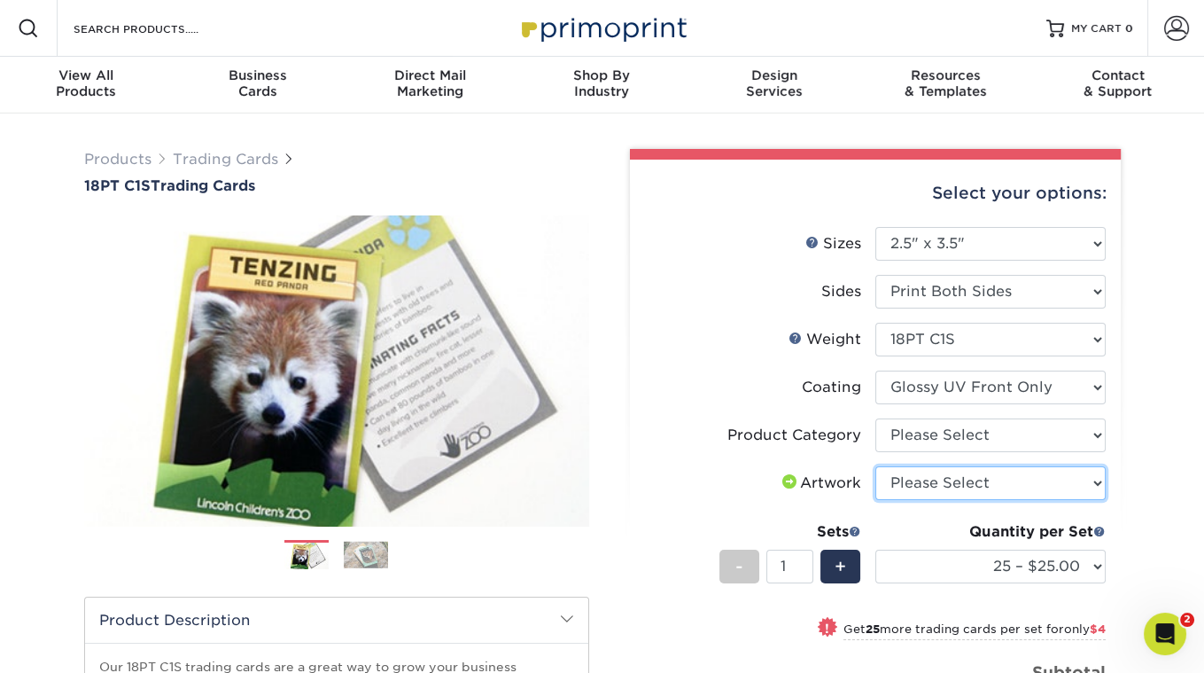
click at [1045, 478] on select "Please Select I will upload files I need a design - $100" at bounding box center [991, 483] width 230 height 34
select select "upload"
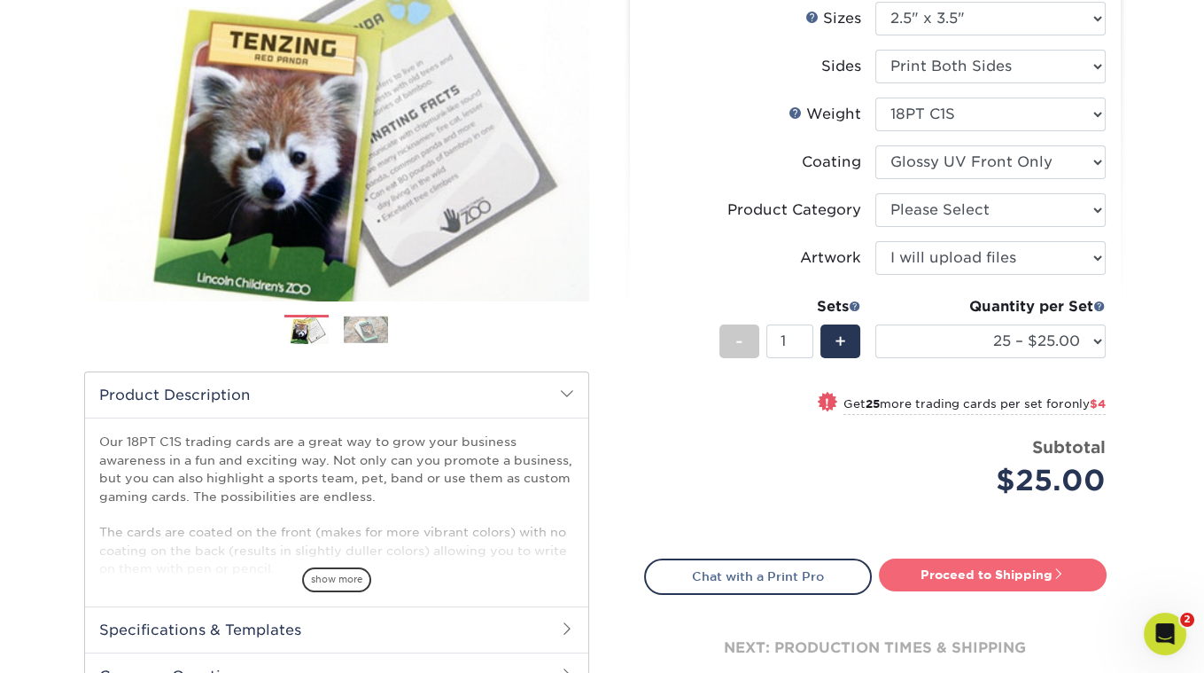
click at [1023, 564] on link "Proceed to Shipping" at bounding box center [993, 574] width 228 height 32
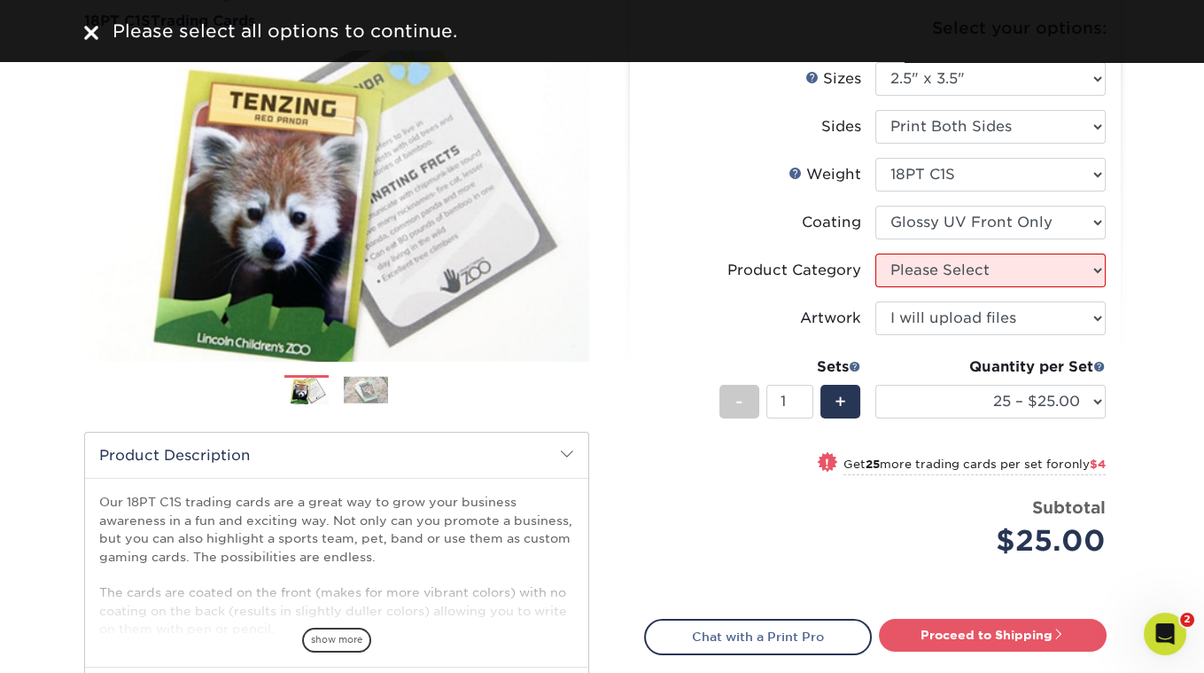
scroll to position [81, 0]
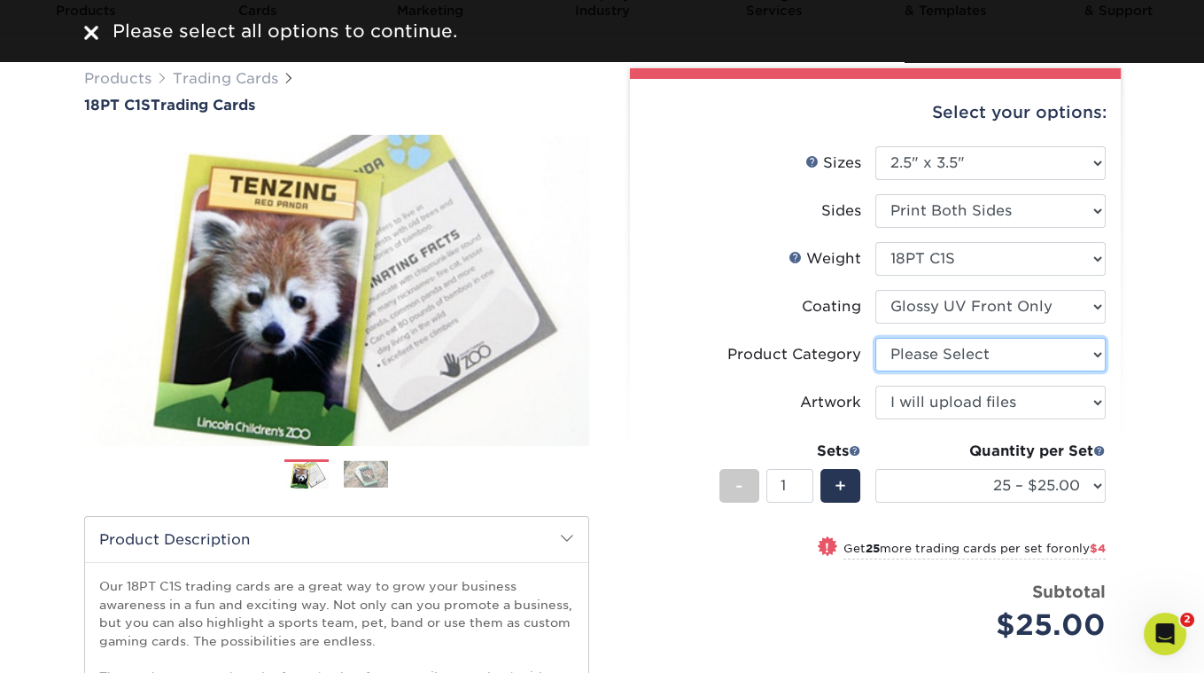
click at [950, 339] on select "Please Select Trading Cards" at bounding box center [991, 355] width 230 height 34
select select "c2f9bce9-36c2-409d-b101-c29d9d031e18"
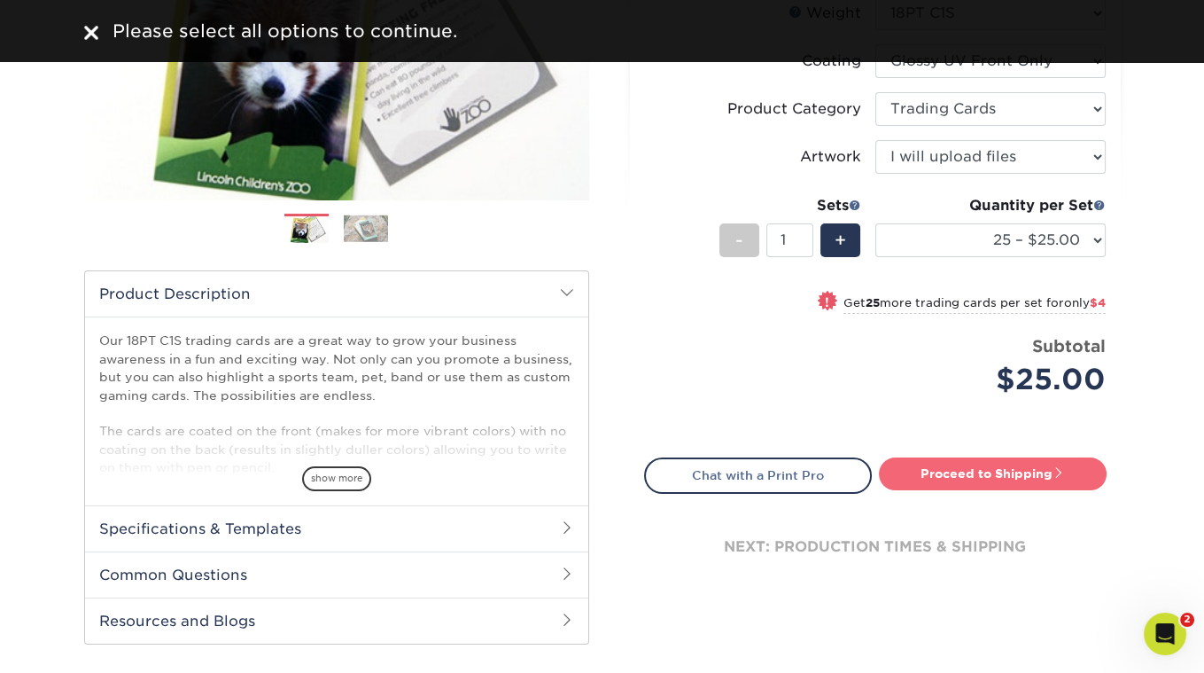
click at [1006, 463] on link "Proceed to Shipping" at bounding box center [993, 473] width 228 height 32
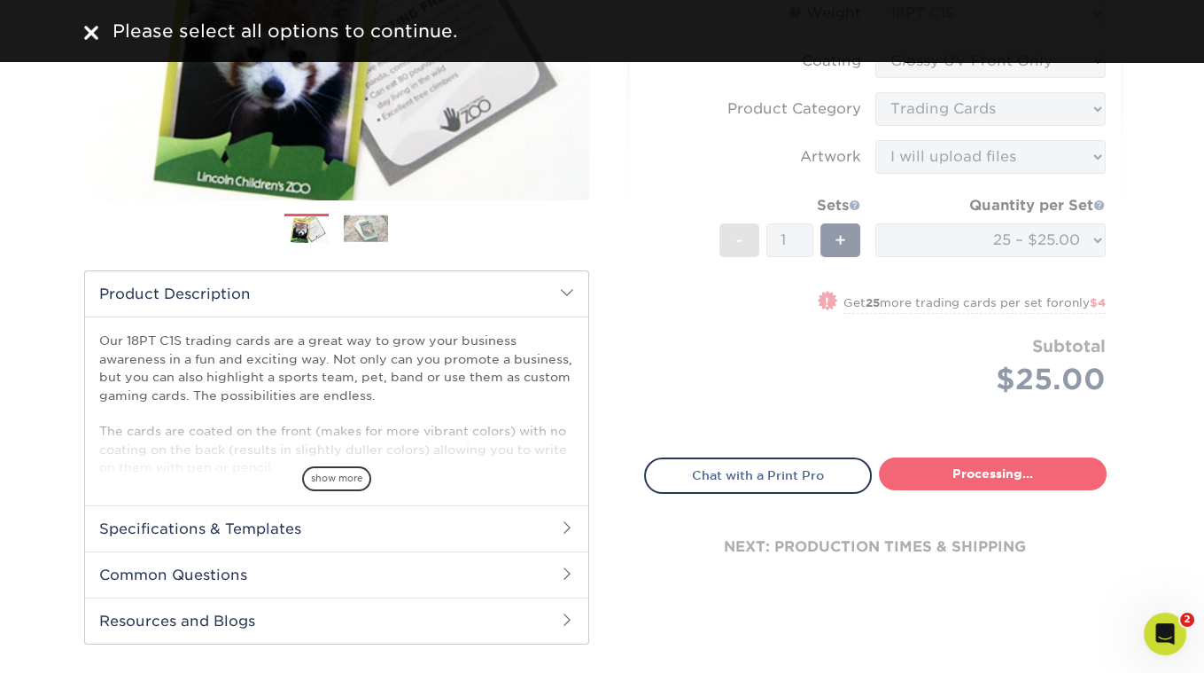
select select "08588386-0599-420e-8c79-4535039915a0"
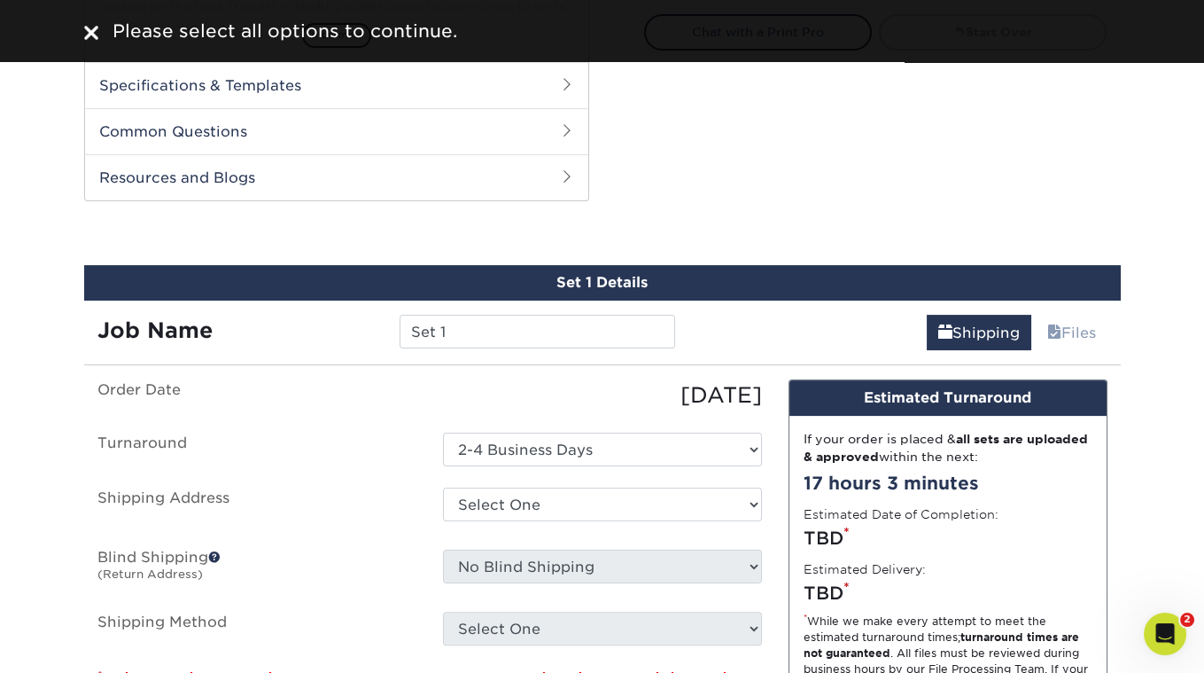
scroll to position [880, 0]
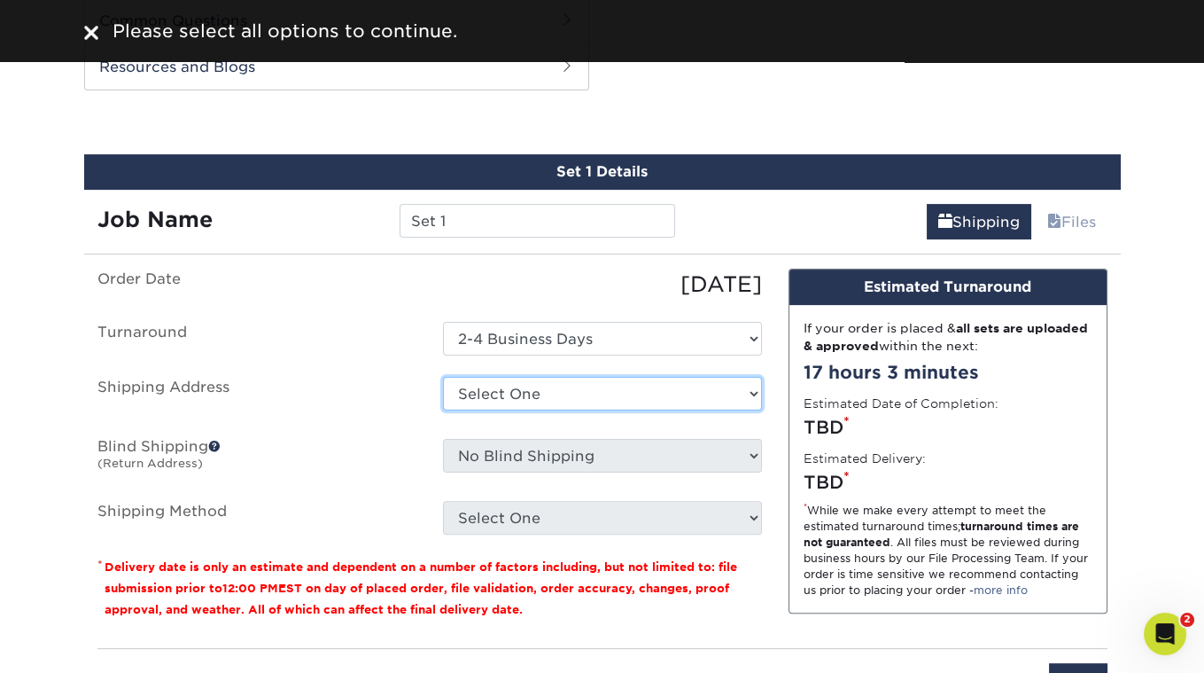
click at [582, 385] on select "Select One Sid The Cat Presents + Add New Address - Login" at bounding box center [602, 394] width 319 height 34
select select "285245"
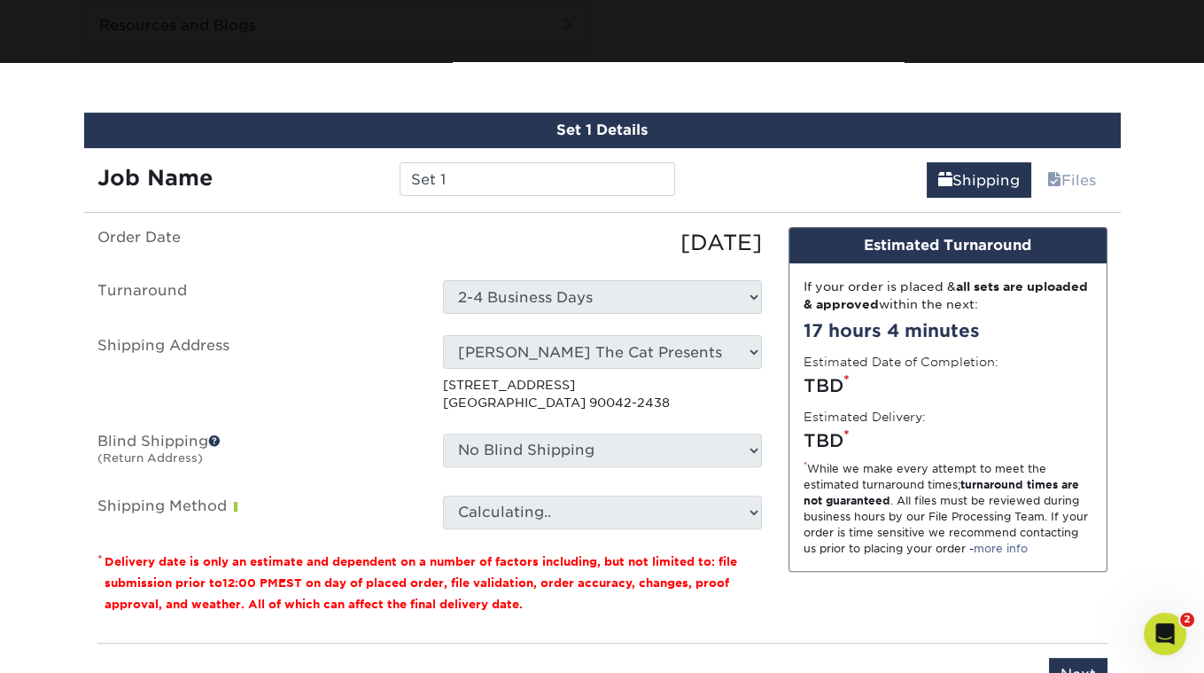
scroll to position [929, 0]
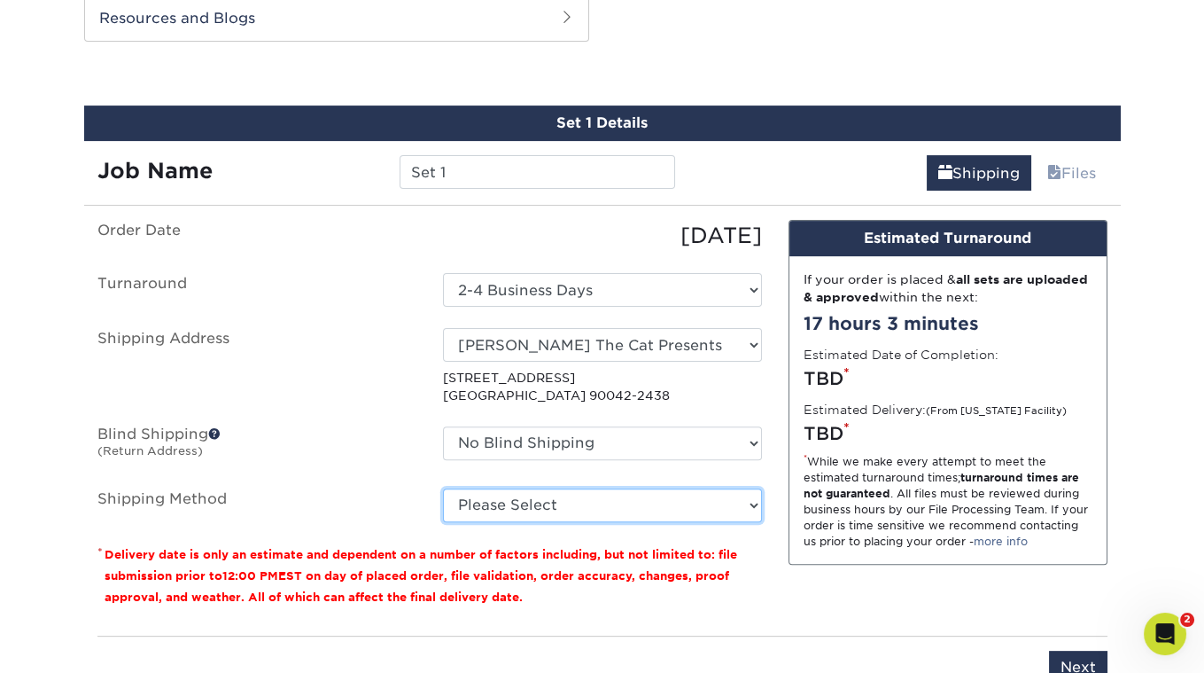
click at [596, 493] on select "Please Select Ground Shipping (+$23.28) 3 Day Shipping Service (+$29.99) 2 Day …" at bounding box center [602, 505] width 319 height 34
select select "03"
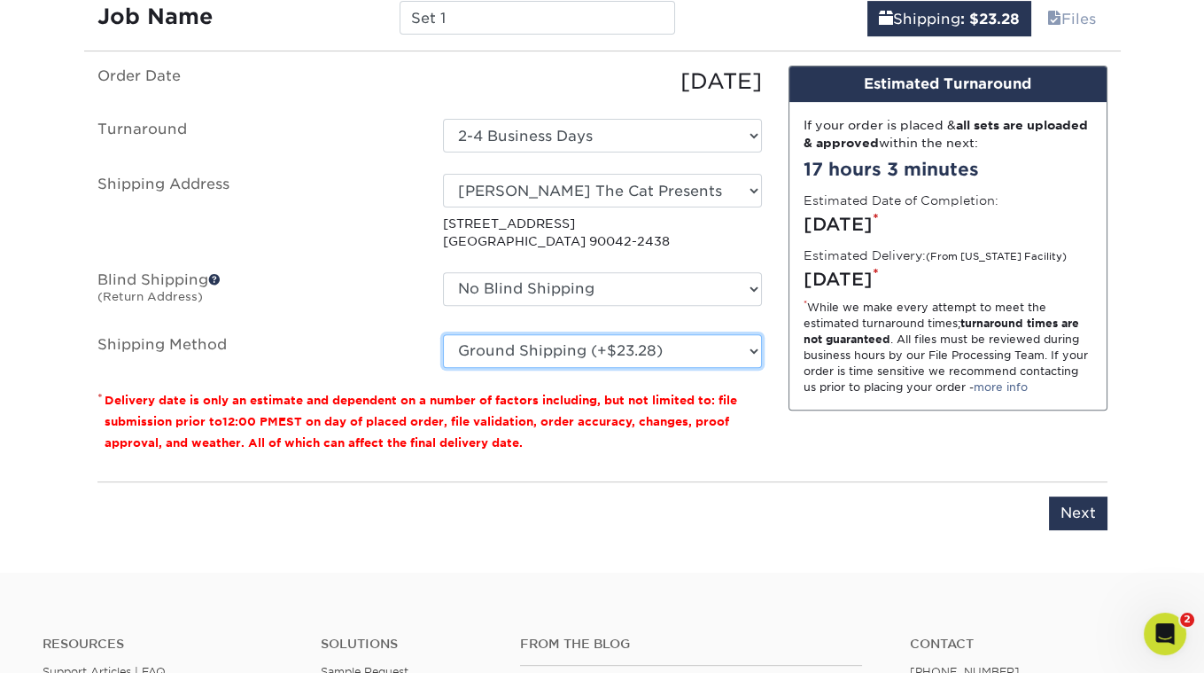
scroll to position [1139, 0]
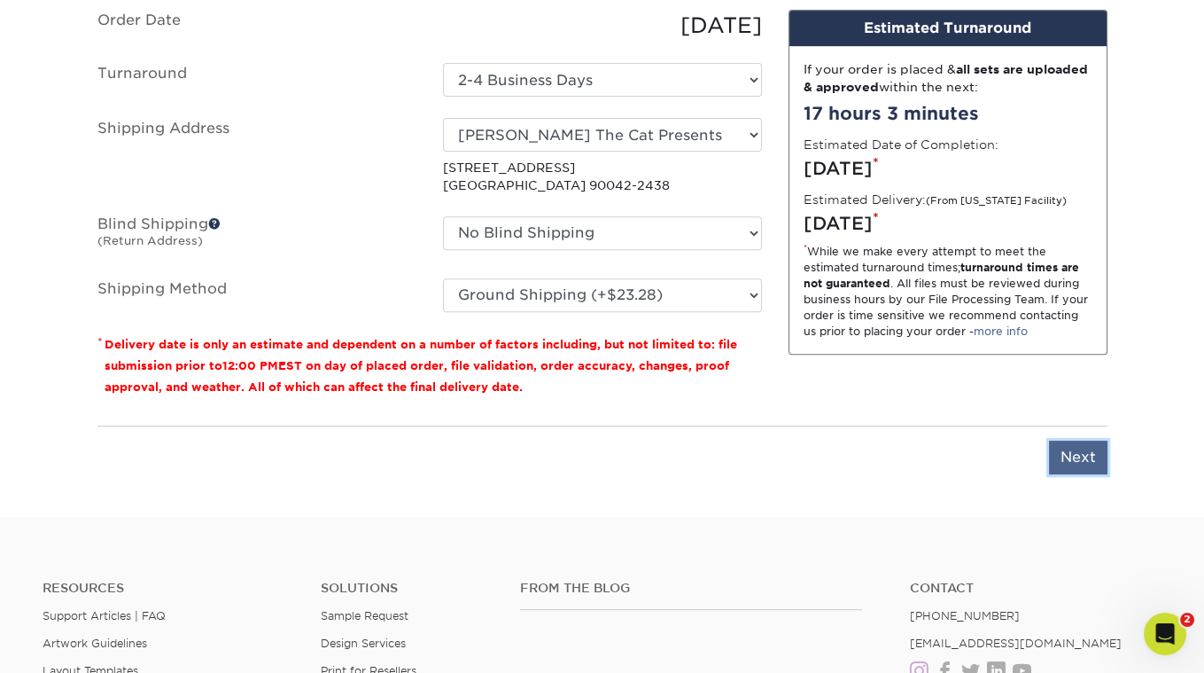
click at [1076, 459] on input "Next" at bounding box center [1078, 457] width 58 height 34
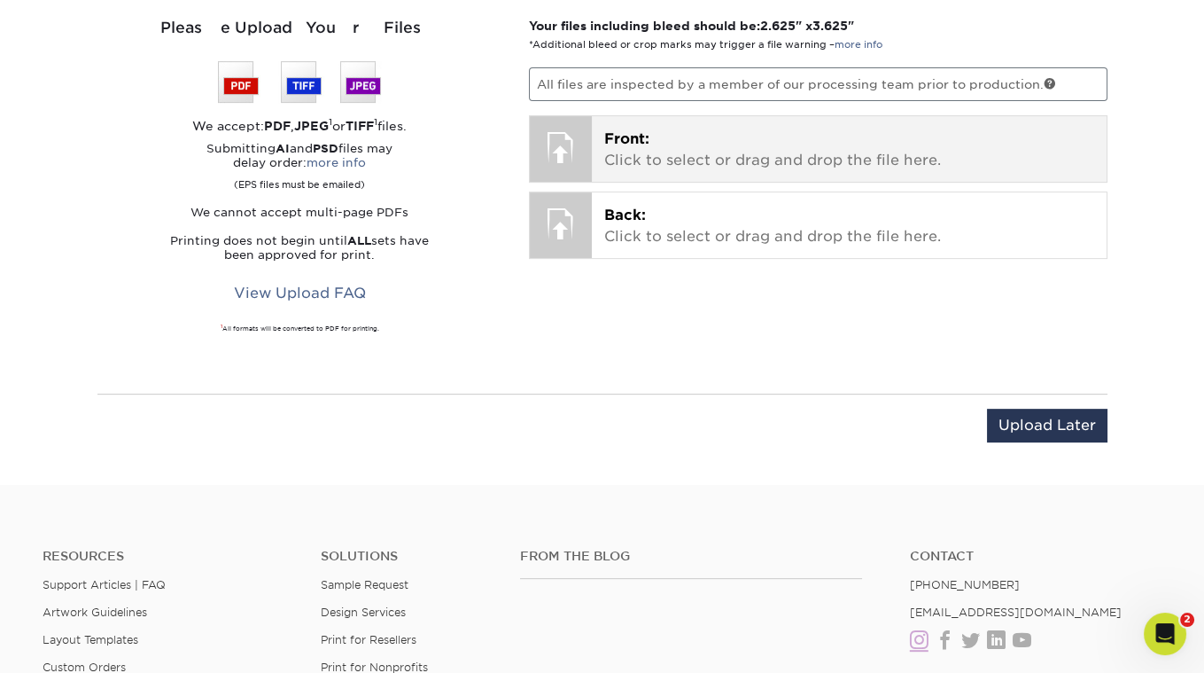
click at [600, 116] on div "Front: Click to select or drag and drop the file here. Choose file" at bounding box center [849, 149] width 515 height 66
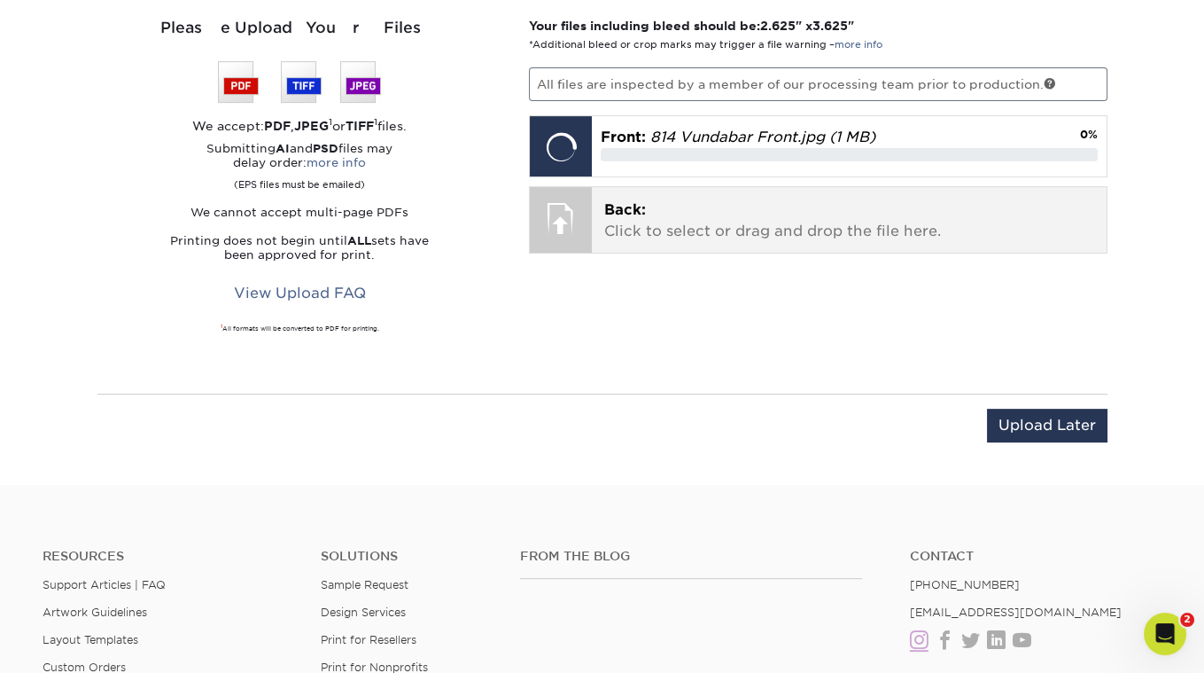
click at [642, 206] on span "Back:" at bounding box center [625, 209] width 42 height 17
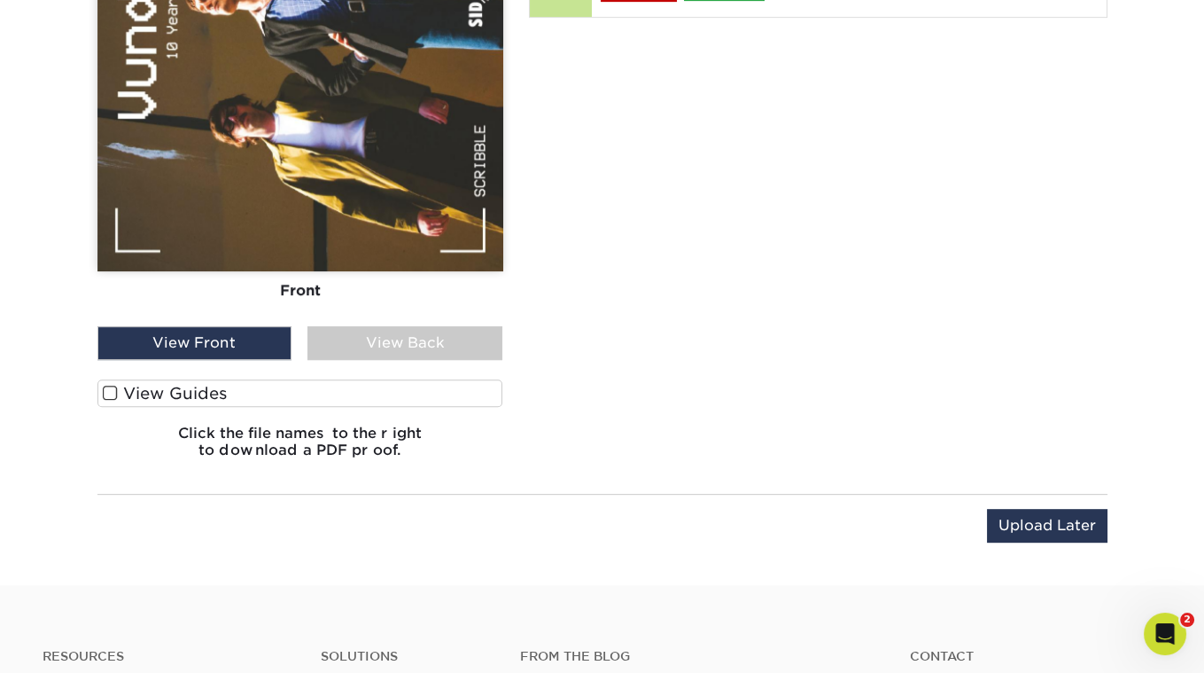
click at [107, 385] on span at bounding box center [110, 393] width 15 height 17
click at [0, 0] on input "View Guides" at bounding box center [0, 0] width 0 height 0
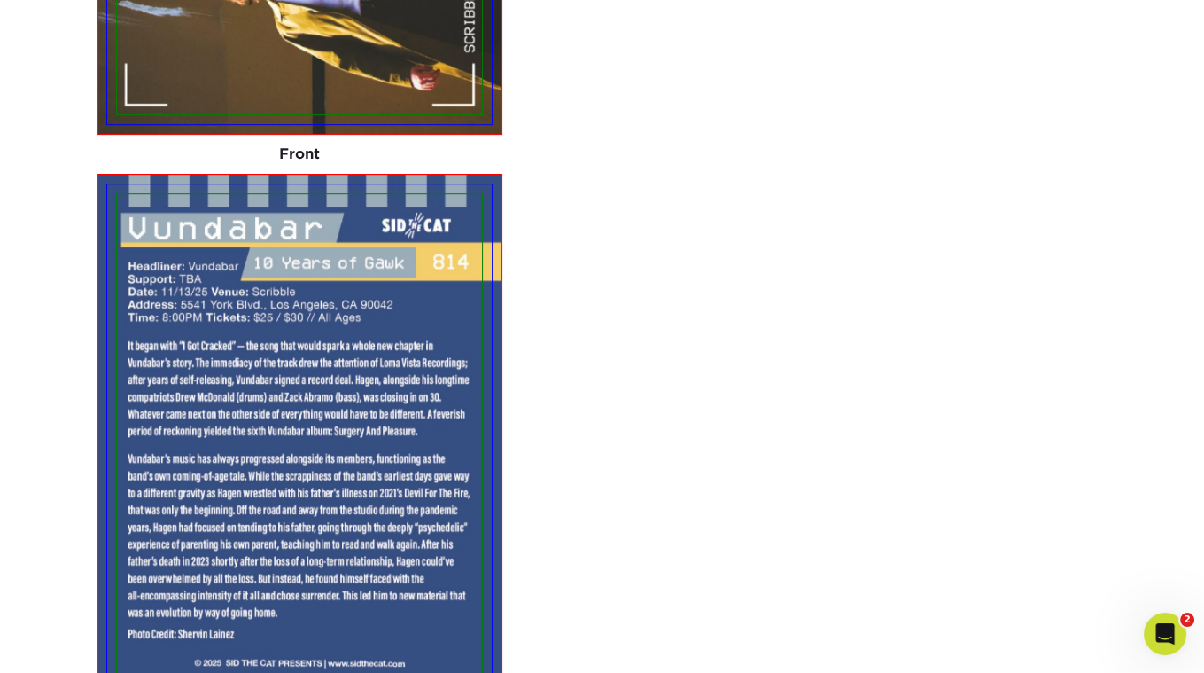
scroll to position [1577, 0]
